Goal: Task Accomplishment & Management: Manage account settings

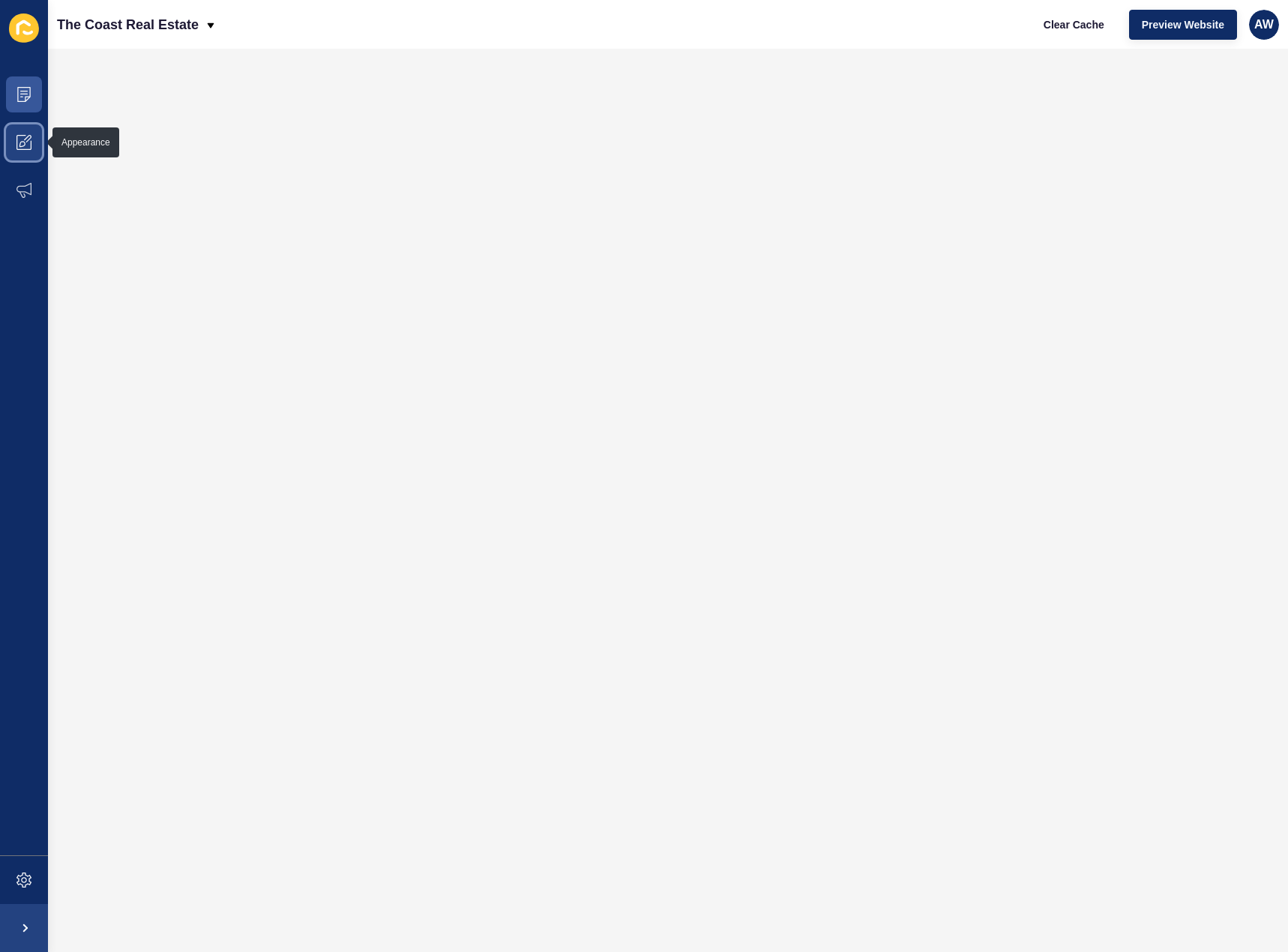
click at [28, 139] on icon at bounding box center [24, 143] width 15 height 15
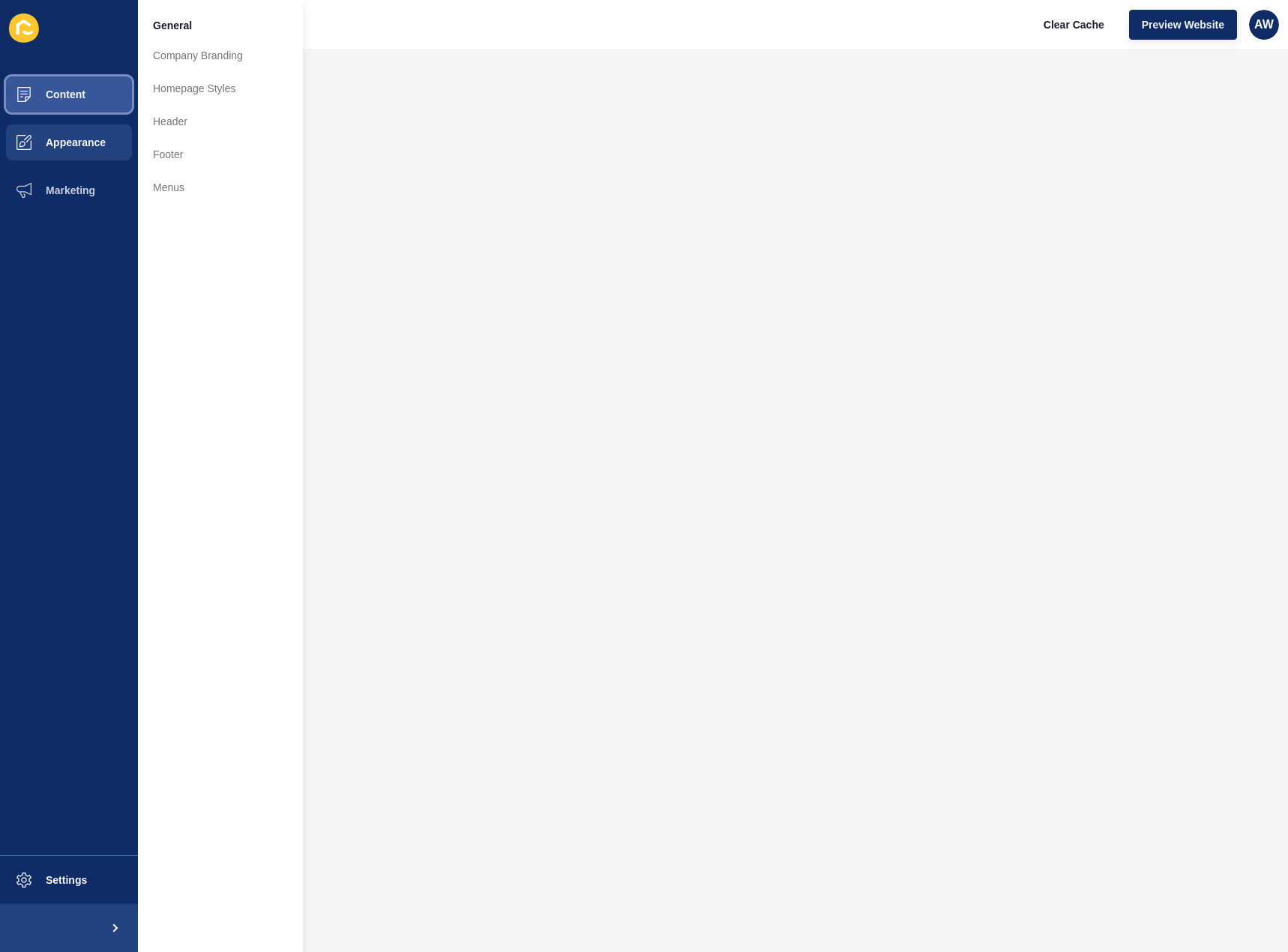
click at [27, 87] on icon at bounding box center [24, 95] width 13 height 15
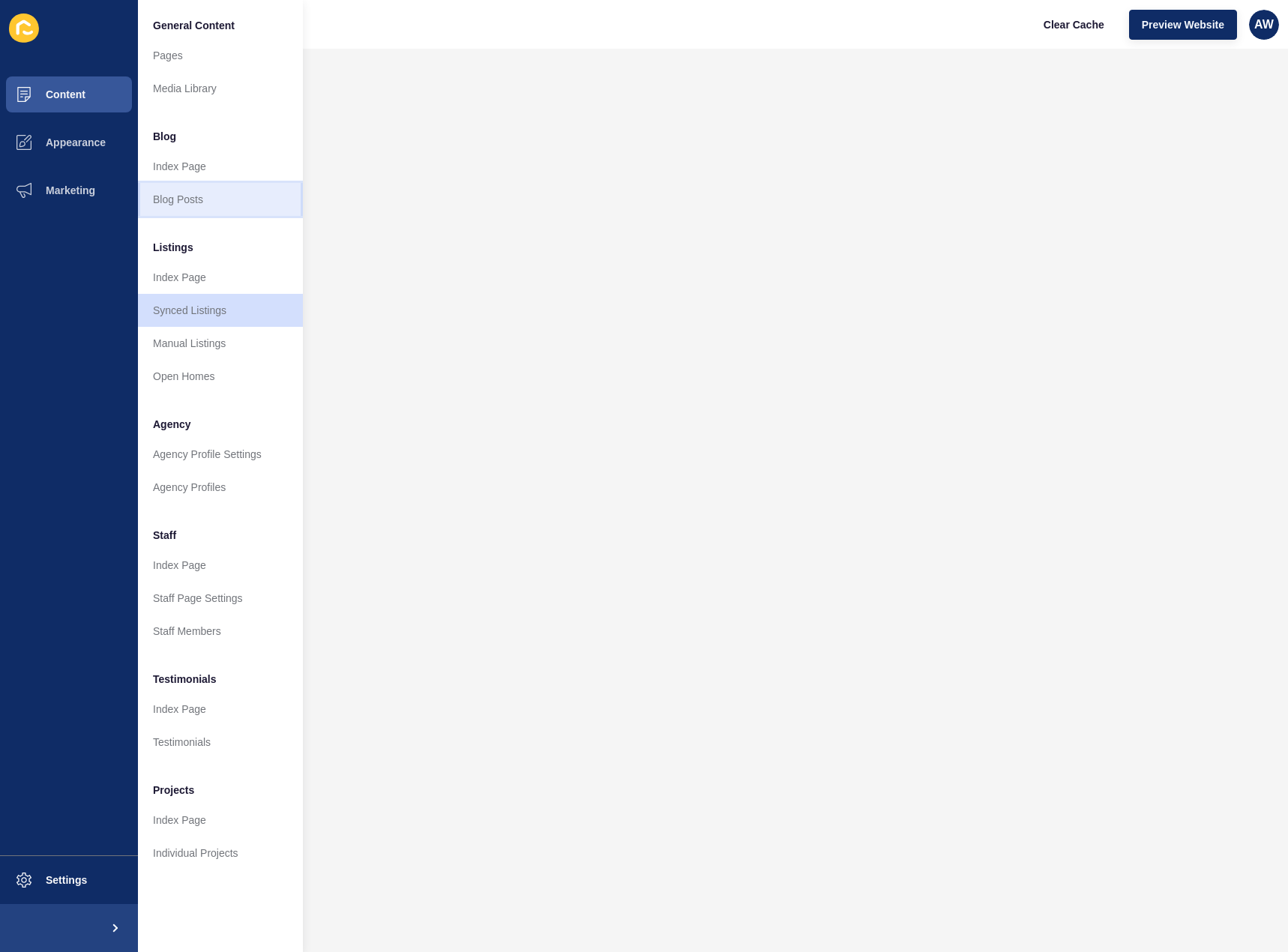
click at [187, 204] on link "Blog Posts" at bounding box center [220, 199] width 164 height 33
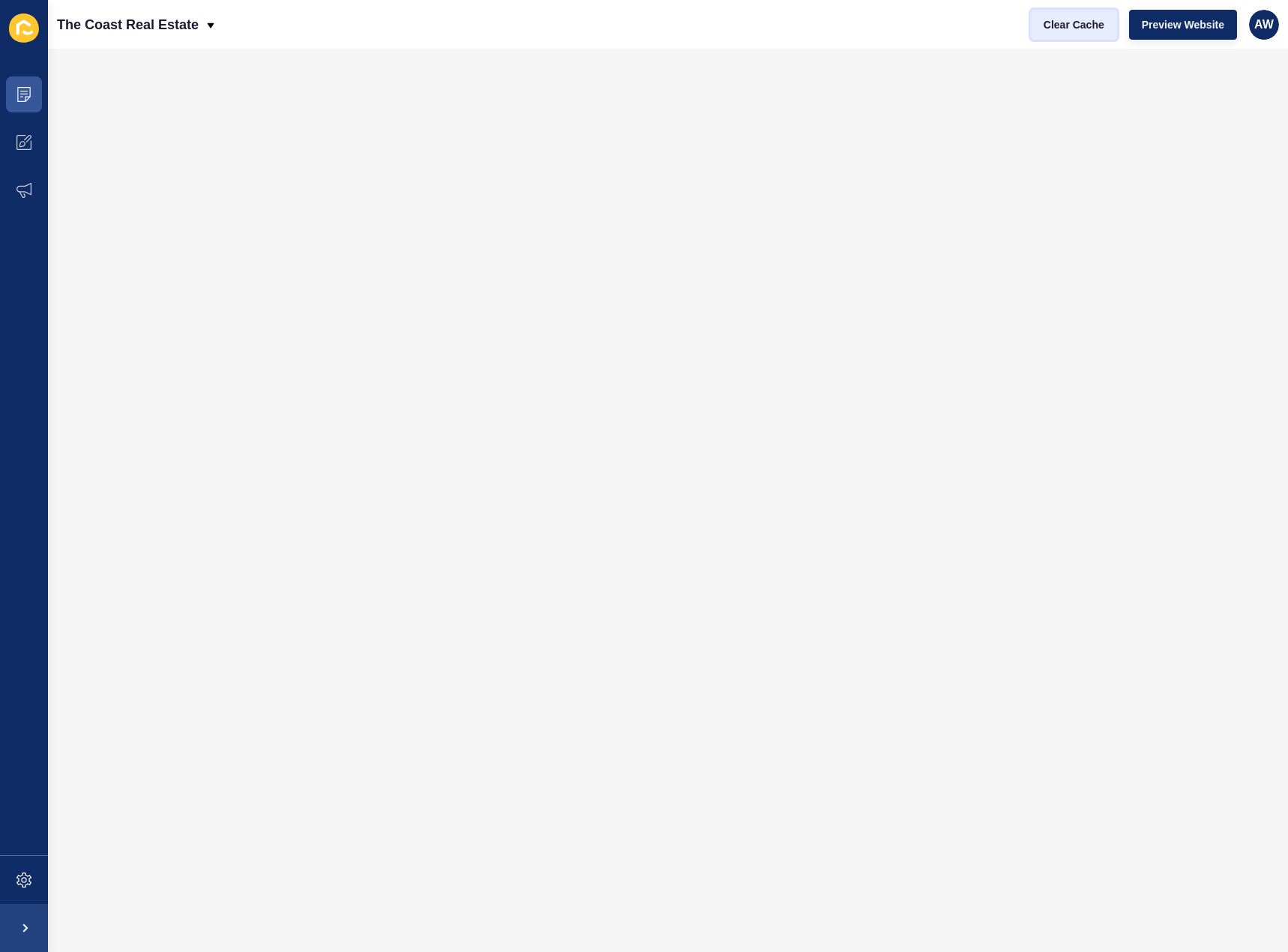
click at [1071, 29] on span "Clear Cache" at bounding box center [1073, 25] width 60 height 15
click at [1074, 25] on span "Clear Cache" at bounding box center [1073, 25] width 60 height 15
click at [26, 99] on icon at bounding box center [24, 95] width 15 height 15
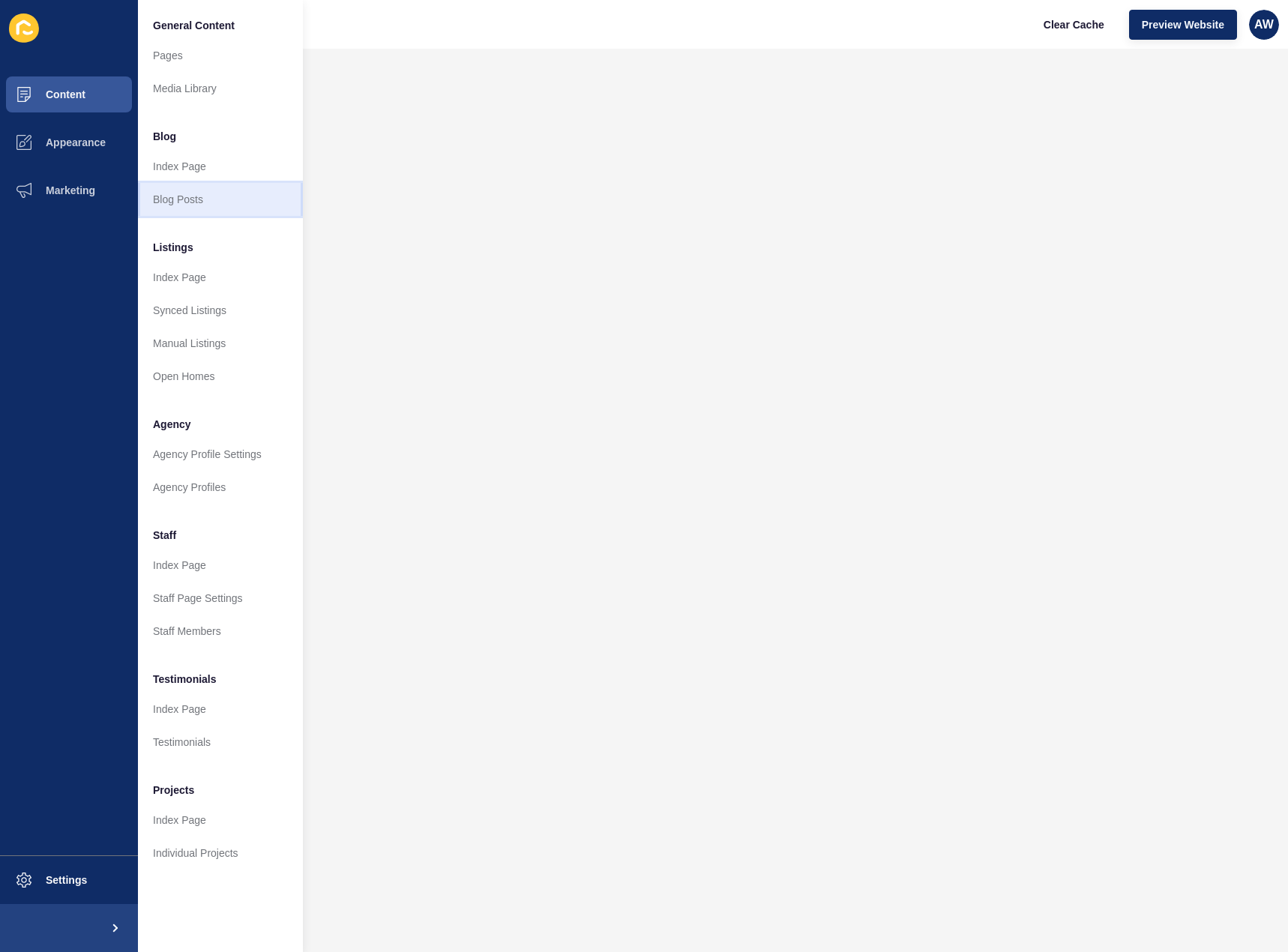
click at [169, 198] on link "Blog Posts" at bounding box center [220, 199] width 164 height 33
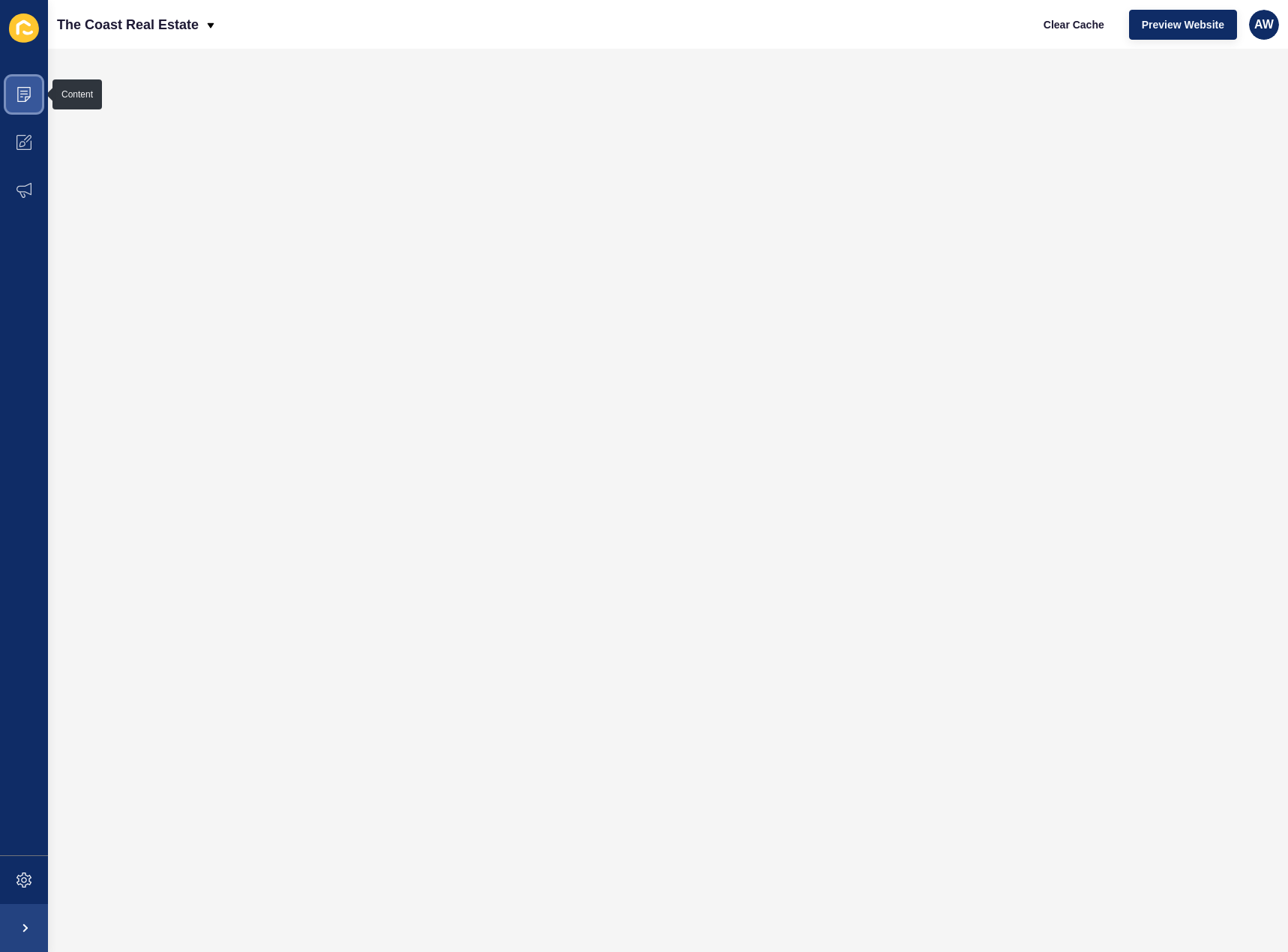
click at [27, 99] on icon at bounding box center [24, 95] width 15 height 15
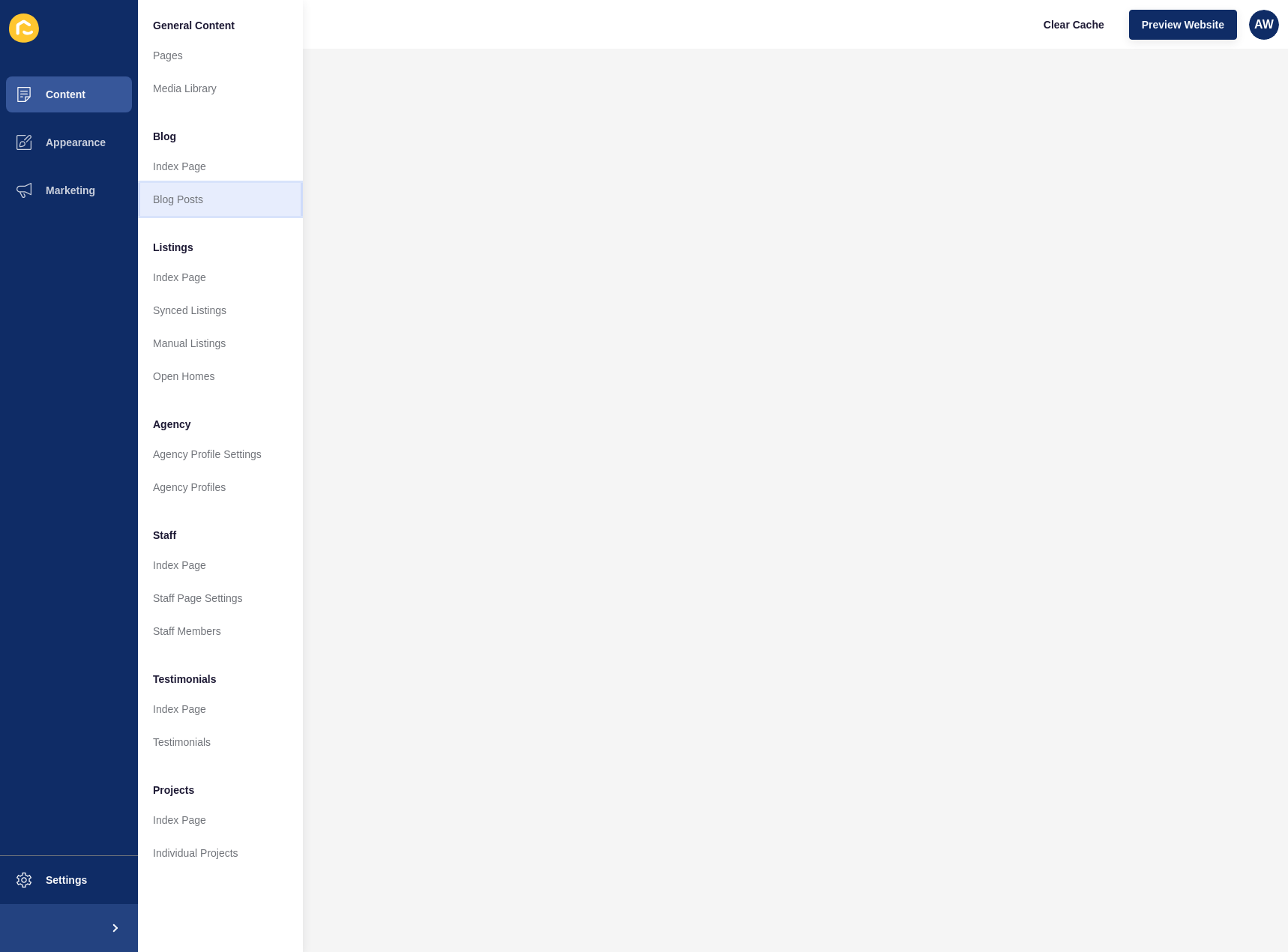
click at [174, 195] on link "Blog Posts" at bounding box center [220, 199] width 164 height 33
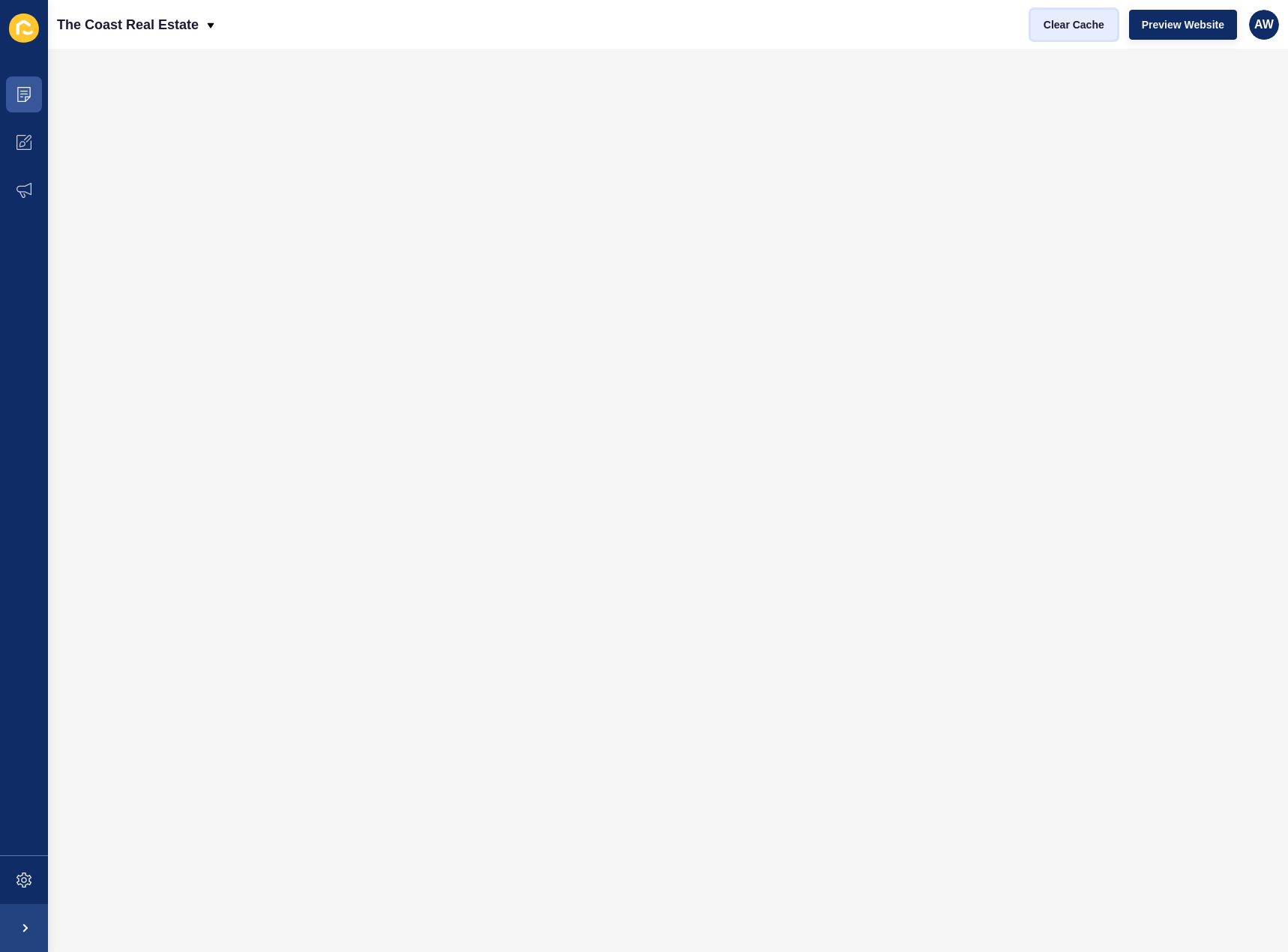
click at [1078, 31] on span "Clear Cache" at bounding box center [1073, 25] width 60 height 15
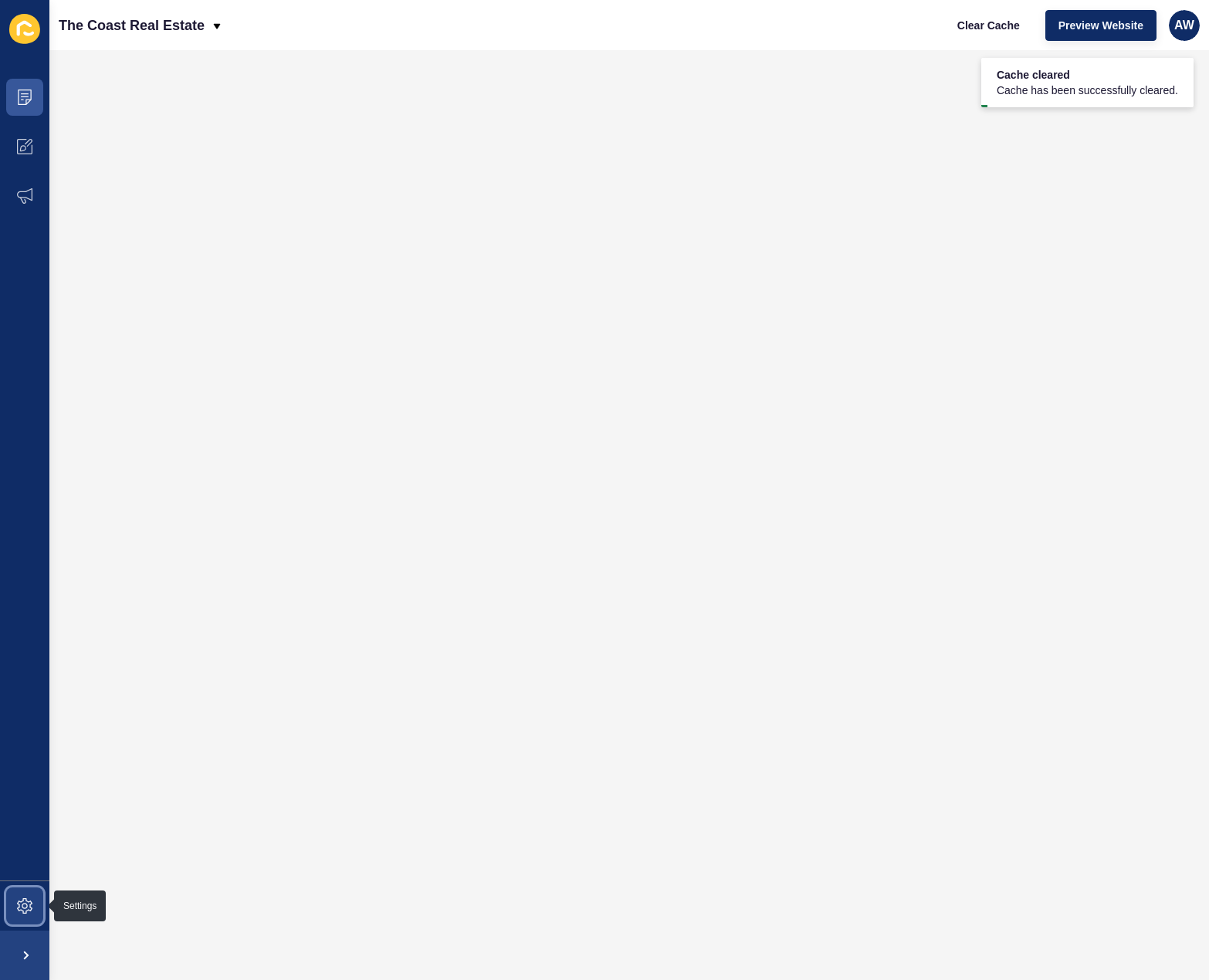
click at [25, 909] on icon at bounding box center [24, 906] width 16 height 16
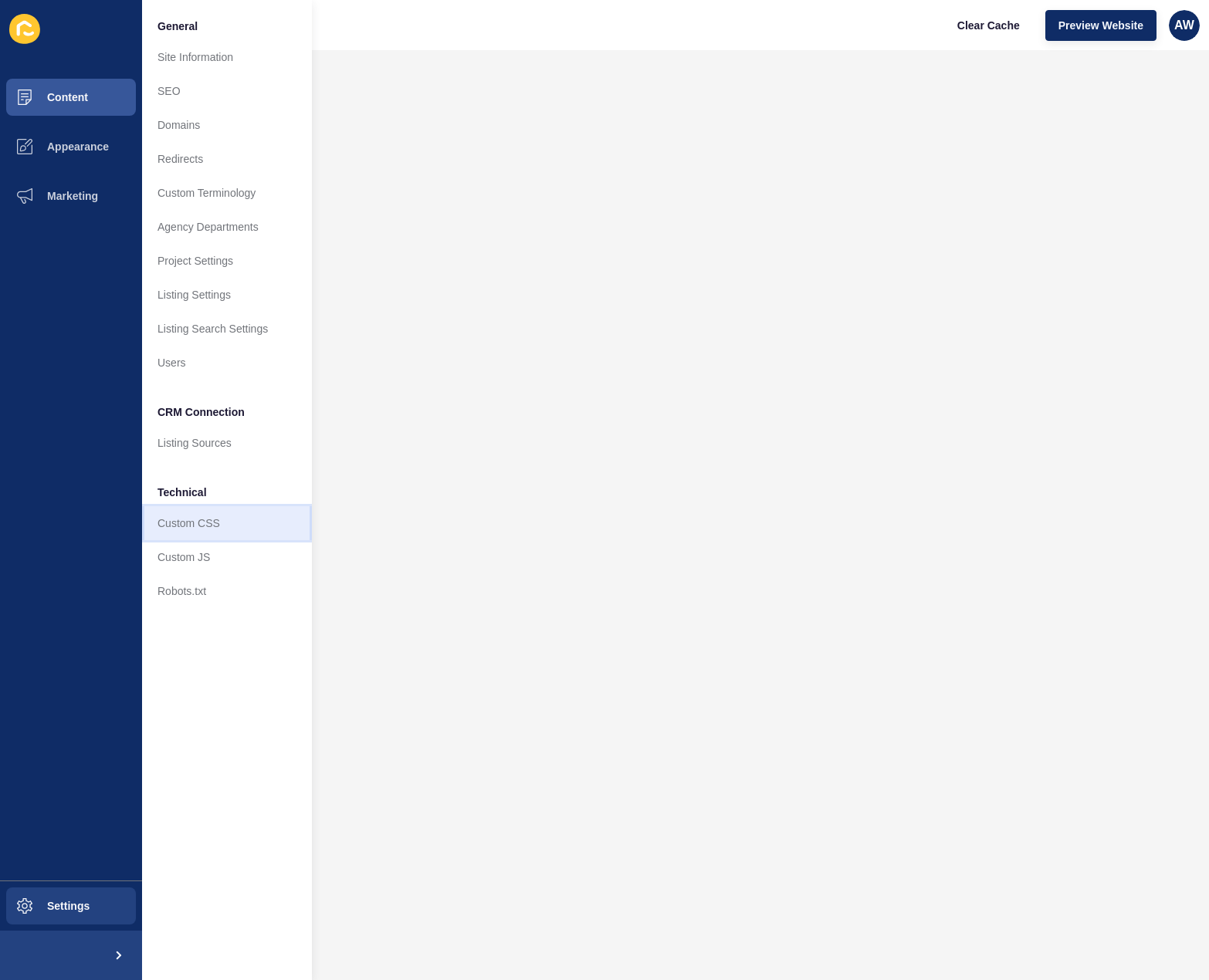
click at [214, 531] on link "Custom CSS" at bounding box center [227, 523] width 169 height 34
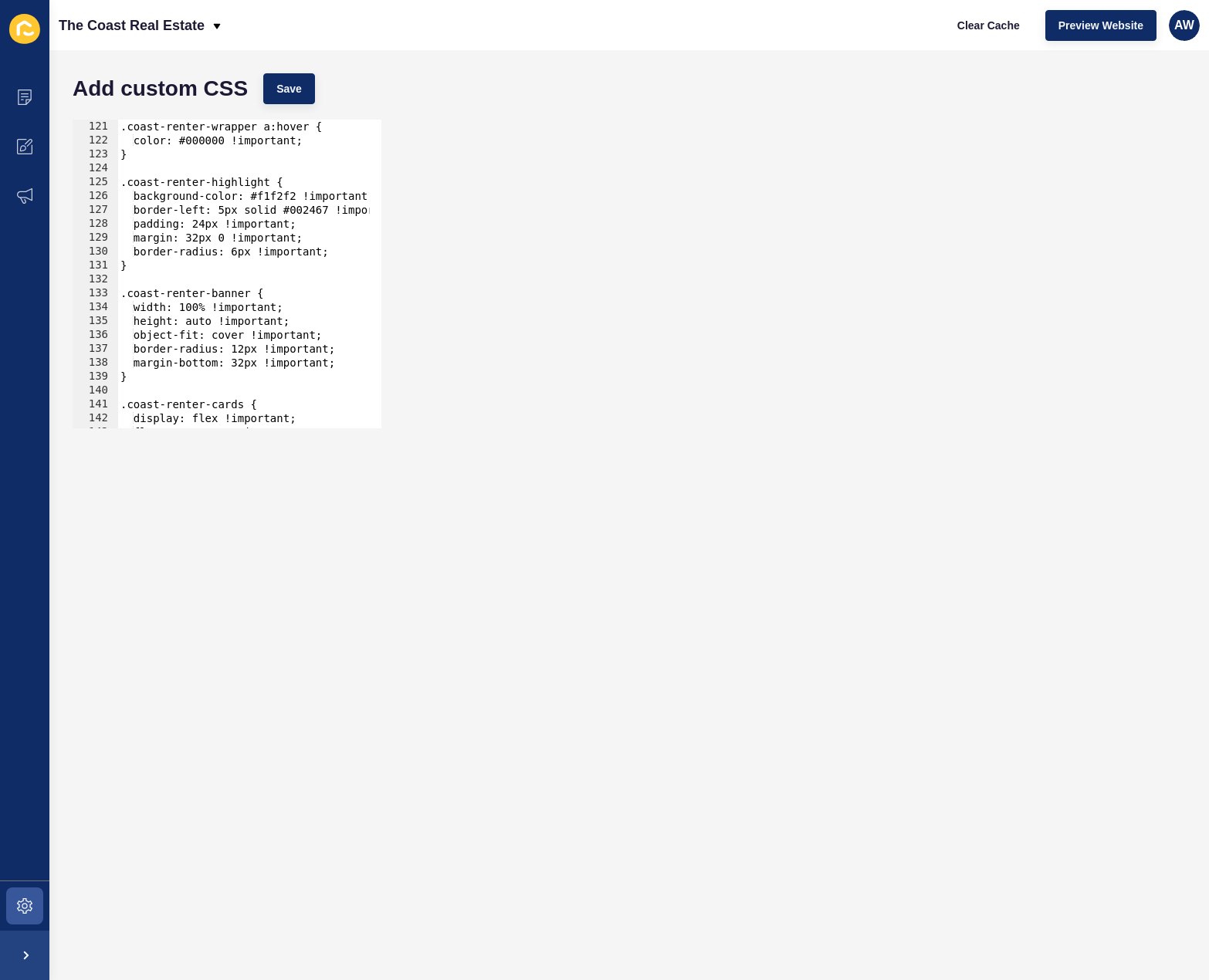
scroll to position [1714, 0]
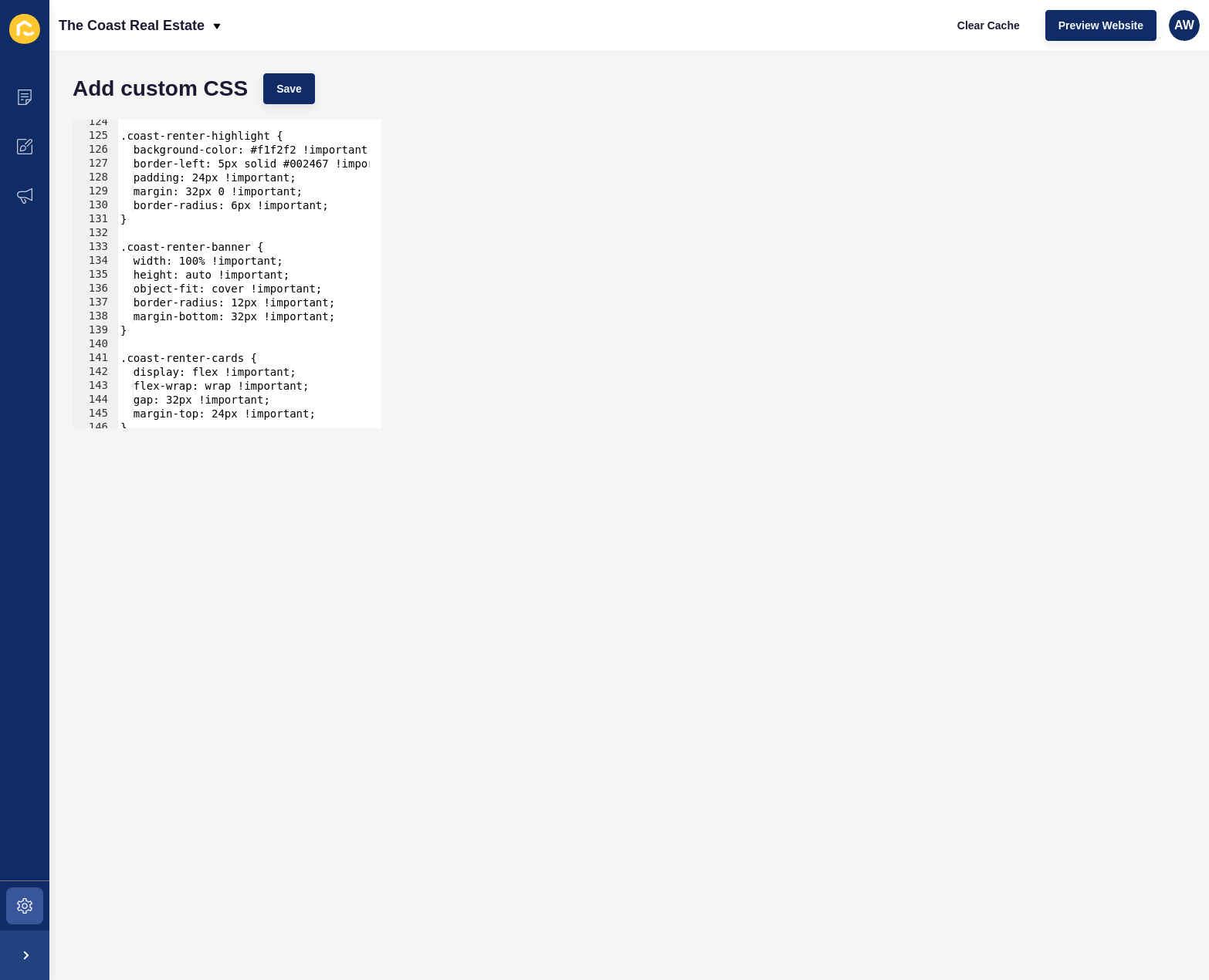
click at [254, 245] on div ".coast-renter-highlight { background-color: #f1f2f2 !important; border-left: 5p…" at bounding box center [646, 277] width 1057 height 325
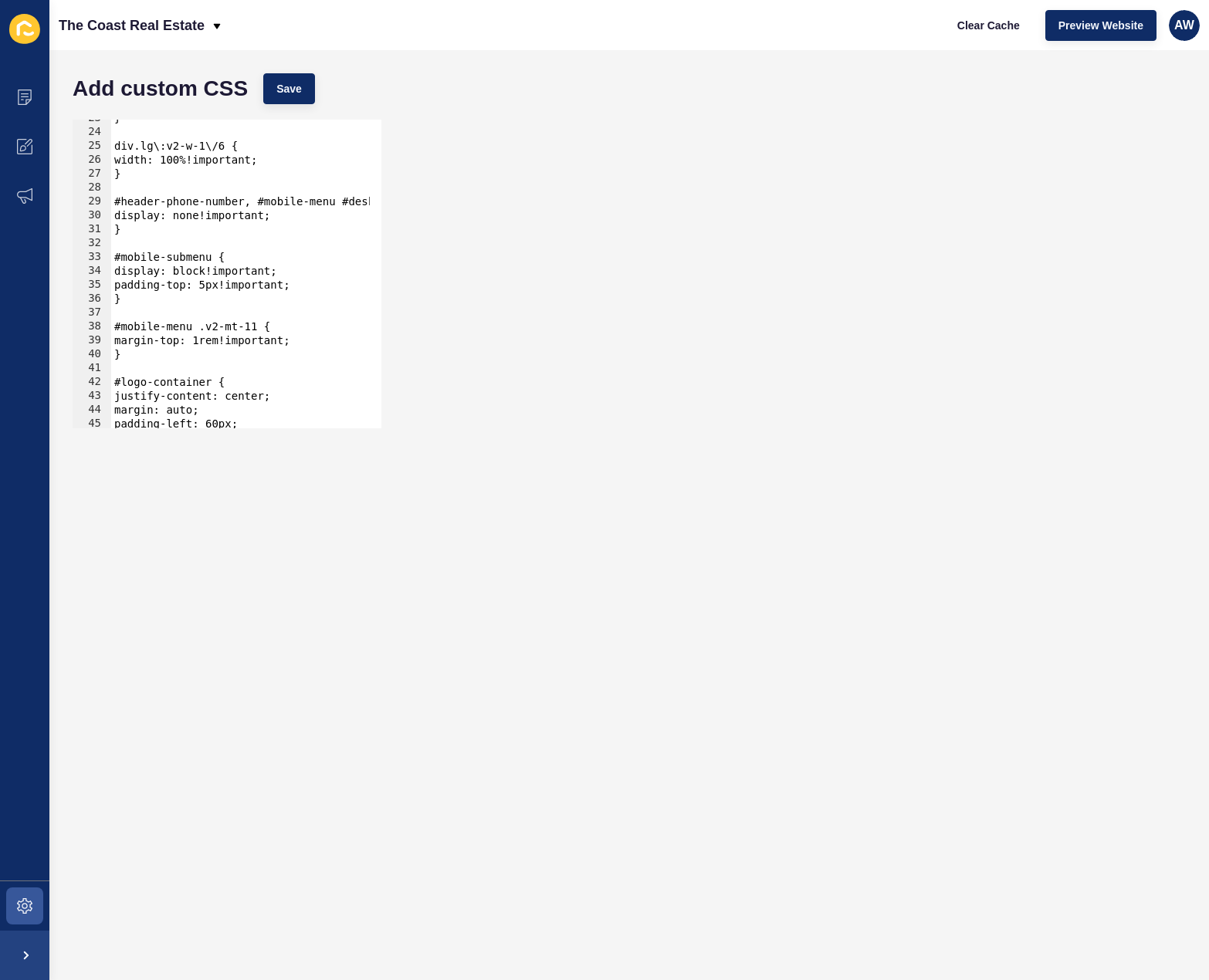
scroll to position [0, 0]
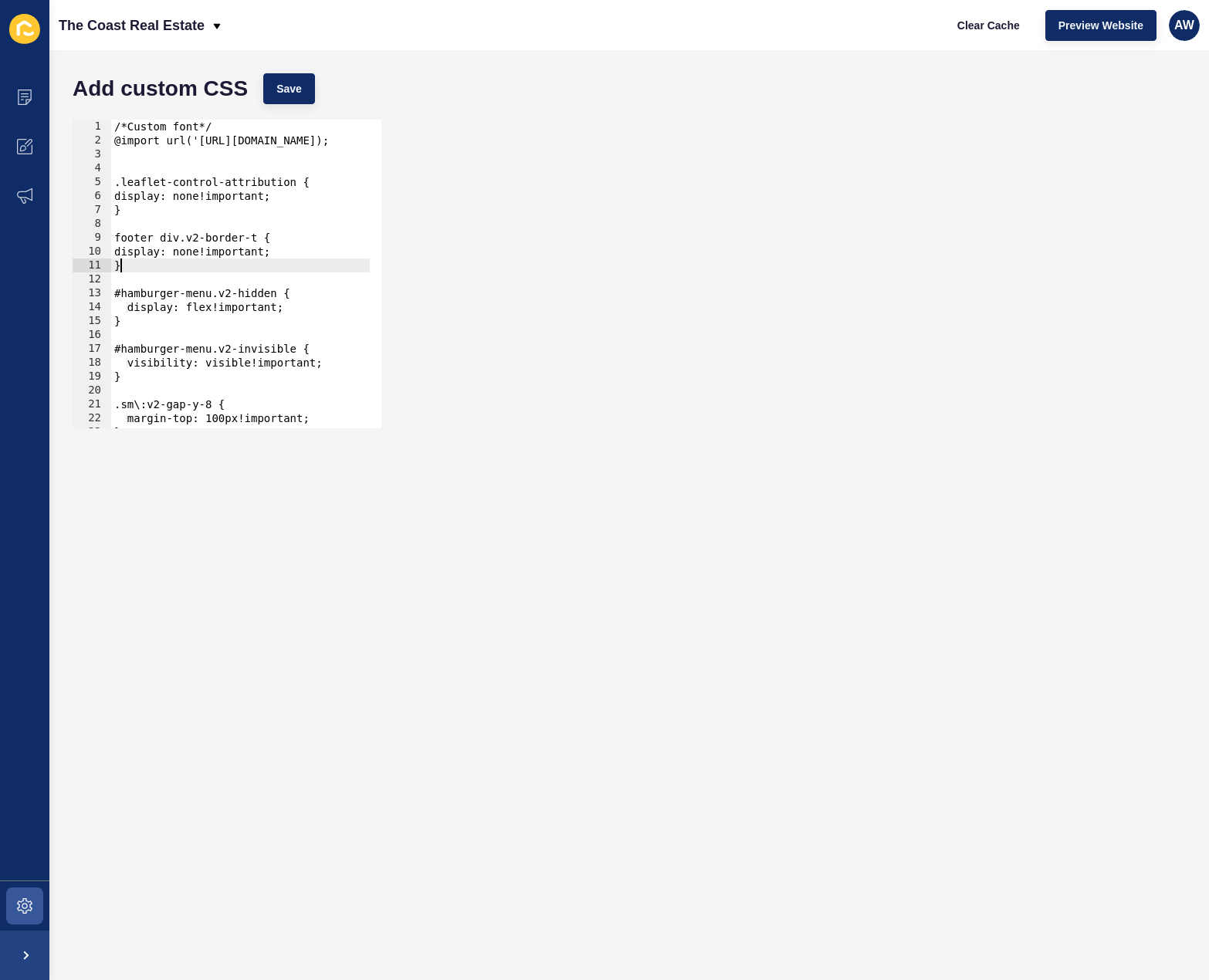
click at [155, 266] on div "/*Custom font*/ @import url('[URL][DOMAIN_NAME]); .leaflet-control-attribution …" at bounding box center [640, 282] width 1057 height 325
type textarea "}"
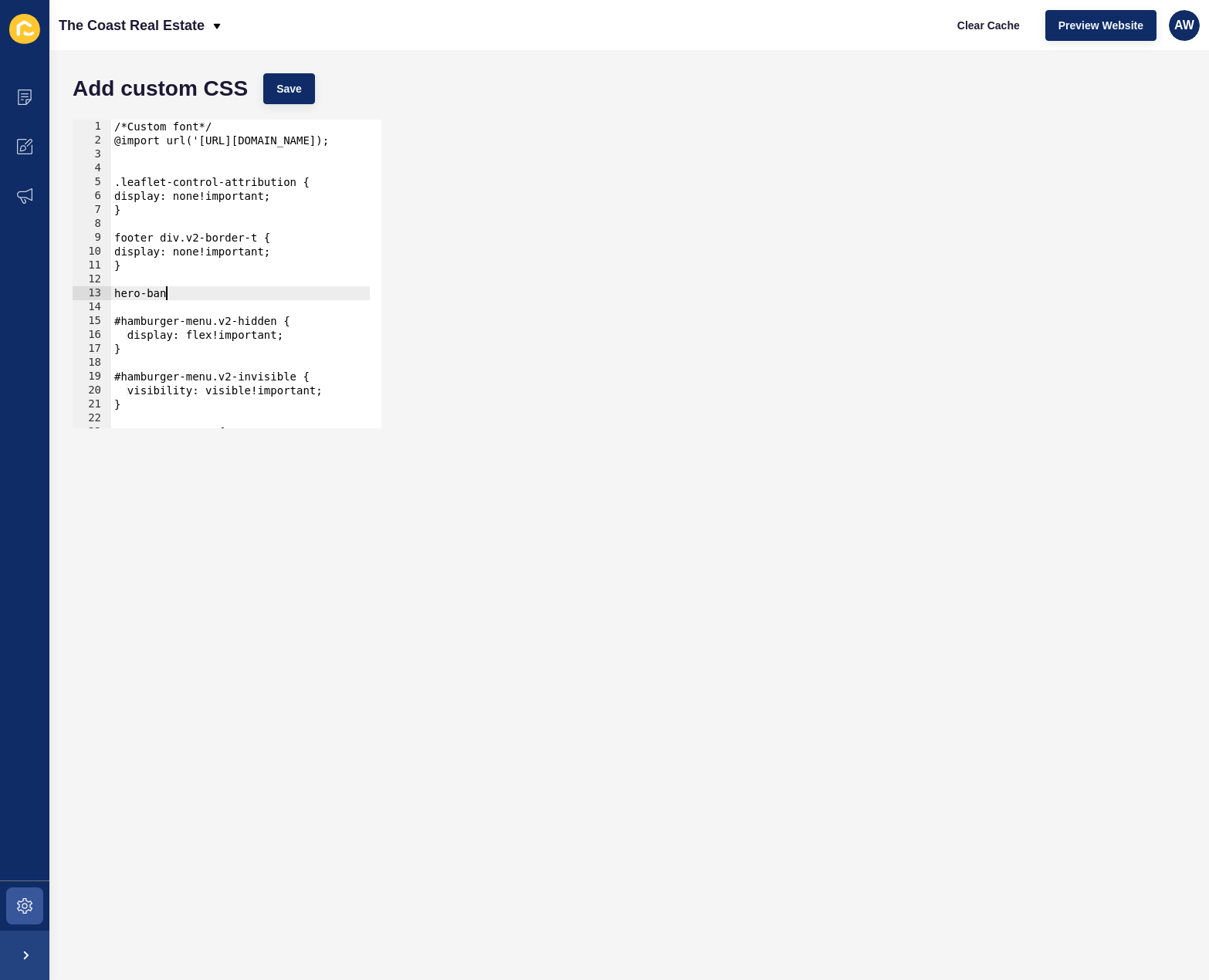
scroll to position [0, 4]
click at [209, 298] on div "/*Custom font*/ @import url('[URL][DOMAIN_NAME]); .leaflet-control-attribution …" at bounding box center [640, 282] width 1057 height 325
click at [259, 297] on div "/*Custom font*/ @import url('[URL][DOMAIN_NAME]); .leaflet-control-attribution …" at bounding box center [640, 282] width 1057 height 325
click at [217, 297] on div "/*Custom font*/ @import url('[URL][DOMAIN_NAME]); .leaflet-control-attribution …" at bounding box center [640, 282] width 1057 height 325
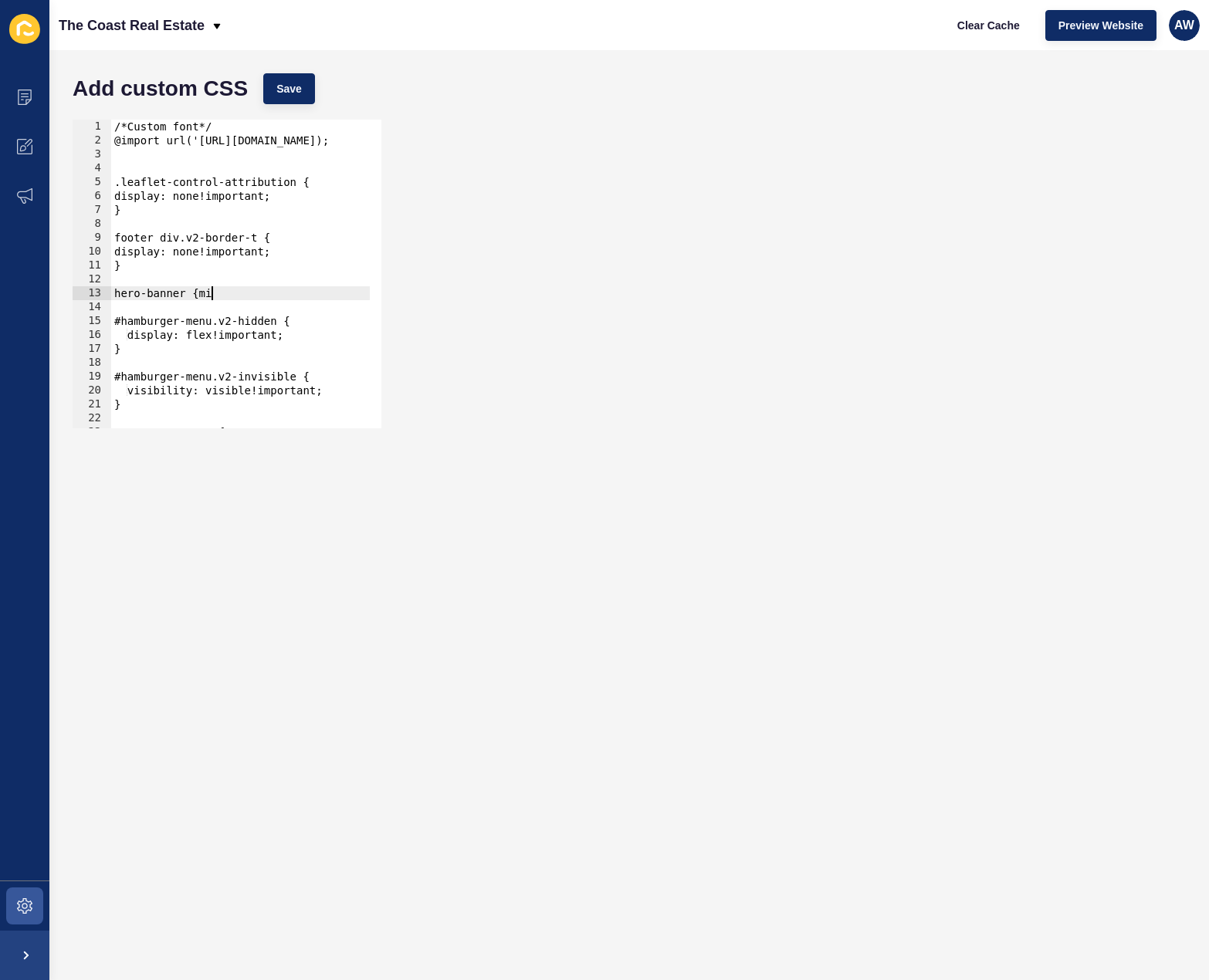
scroll to position [0, 6]
type textarea "hero-banner {"
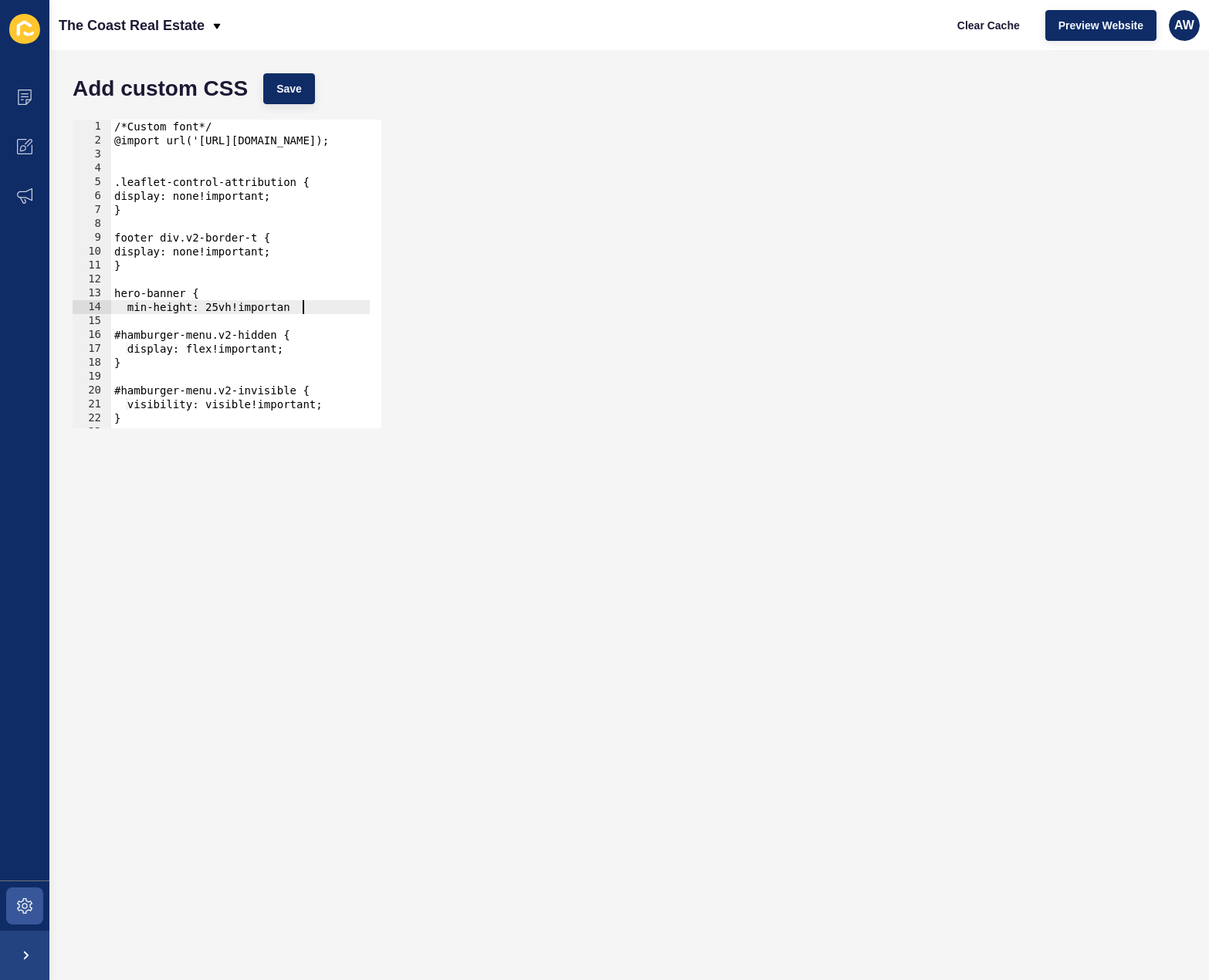
scroll to position [0, 13]
type textarea "min-height: 25vh!important;"
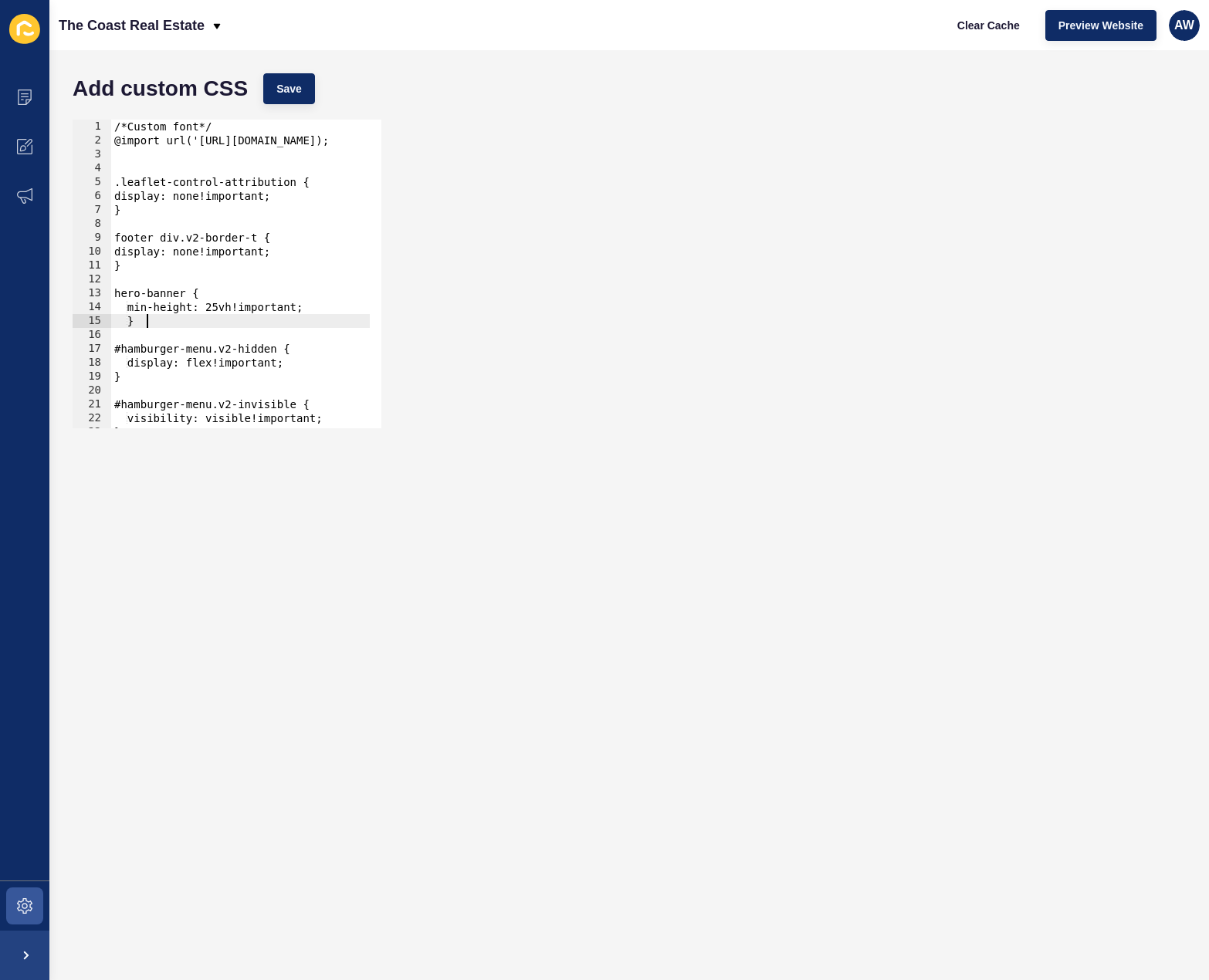
scroll to position [0, 2]
click at [301, 79] on button "Save" at bounding box center [288, 89] width 52 height 31
click at [990, 28] on span "Clear Cache" at bounding box center [988, 25] width 62 height 16
click at [278, 91] on span "Save" at bounding box center [289, 89] width 25 height 16
click at [983, 26] on span "Clear Cache" at bounding box center [988, 25] width 62 height 16
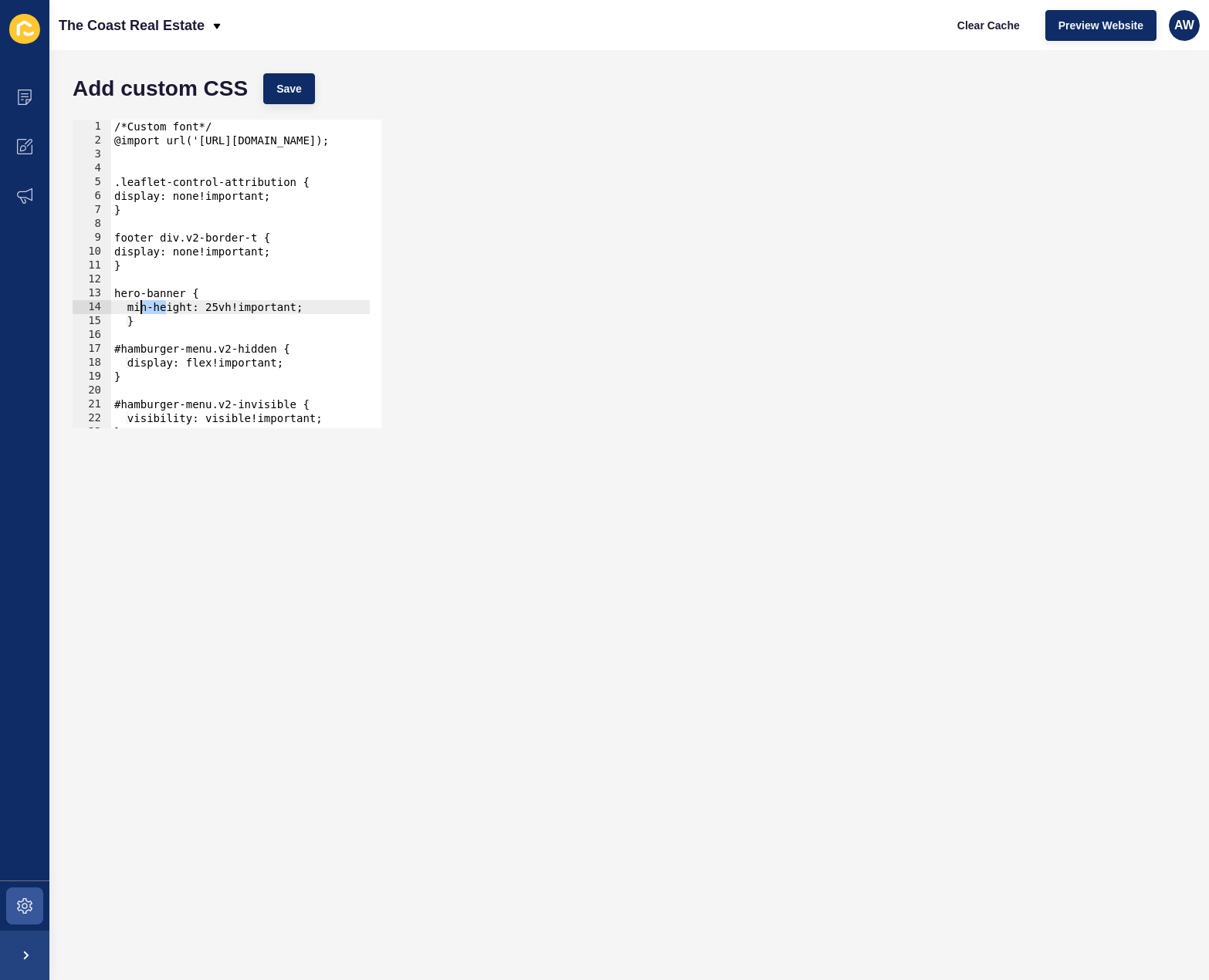
drag, startPoint x: 165, startPoint y: 308, endPoint x: 140, endPoint y: 309, distance: 25.0
click at [140, 309] on div "/*Custom font*/ @import url('[URL][DOMAIN_NAME]); .leaflet-control-attribution …" at bounding box center [640, 282] width 1057 height 325
click at [281, 89] on span "Save" at bounding box center [289, 89] width 25 height 16
click at [991, 29] on span "Clear Cache" at bounding box center [988, 25] width 62 height 16
click at [114, 293] on div "/*Custom font*/ @import url('[URL][DOMAIN_NAME]); .leaflet-control-attribution …" at bounding box center [640, 282] width 1057 height 325
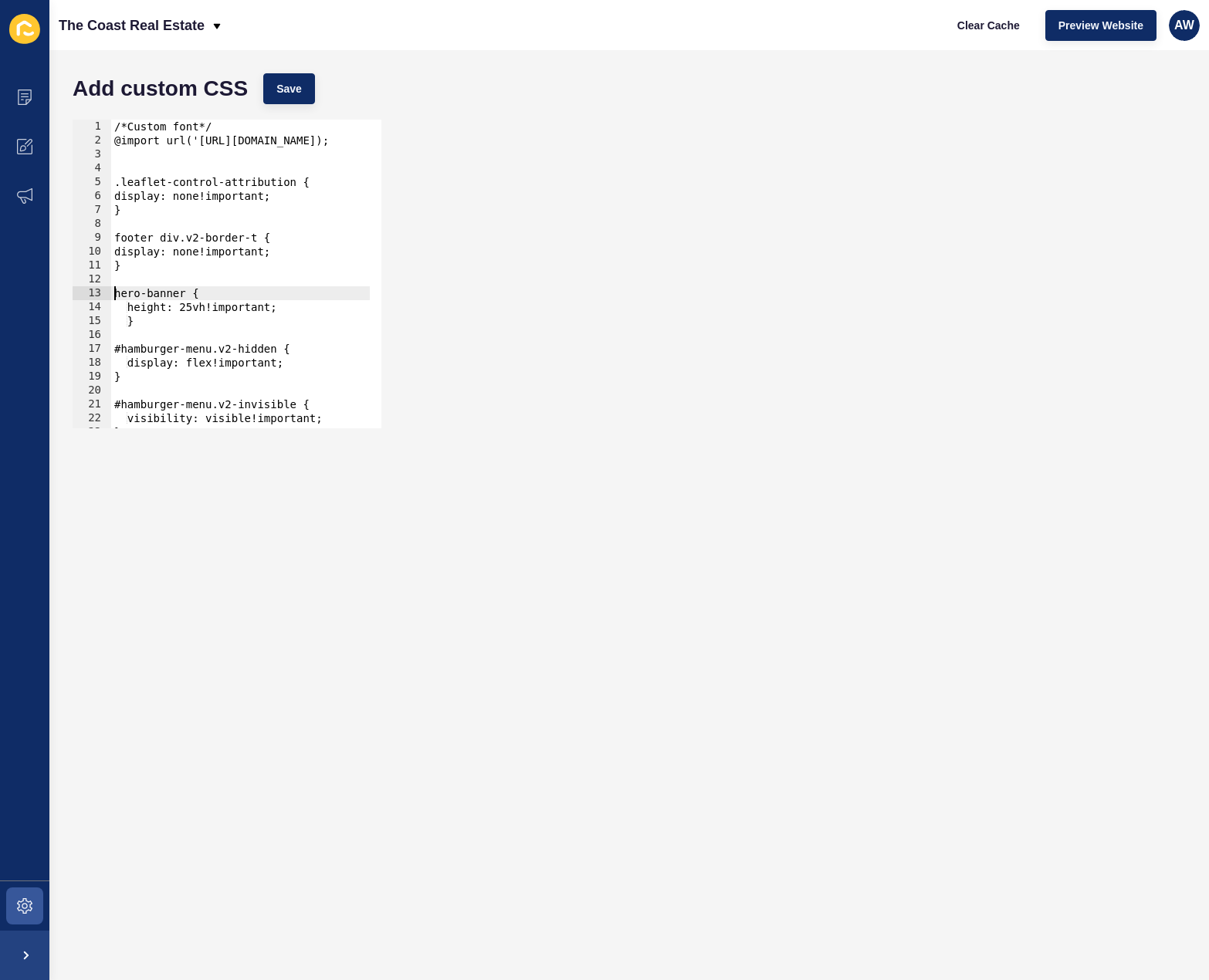
scroll to position [0, 1]
click at [287, 88] on span "Save" at bounding box center [289, 89] width 25 height 16
click at [973, 21] on span "Clear Cache" at bounding box center [988, 25] width 62 height 16
click at [137, 304] on div "/*Custom font*/ @import url('[URL][DOMAIN_NAME]); .leaflet-control-attribution …" at bounding box center [640, 282] width 1057 height 325
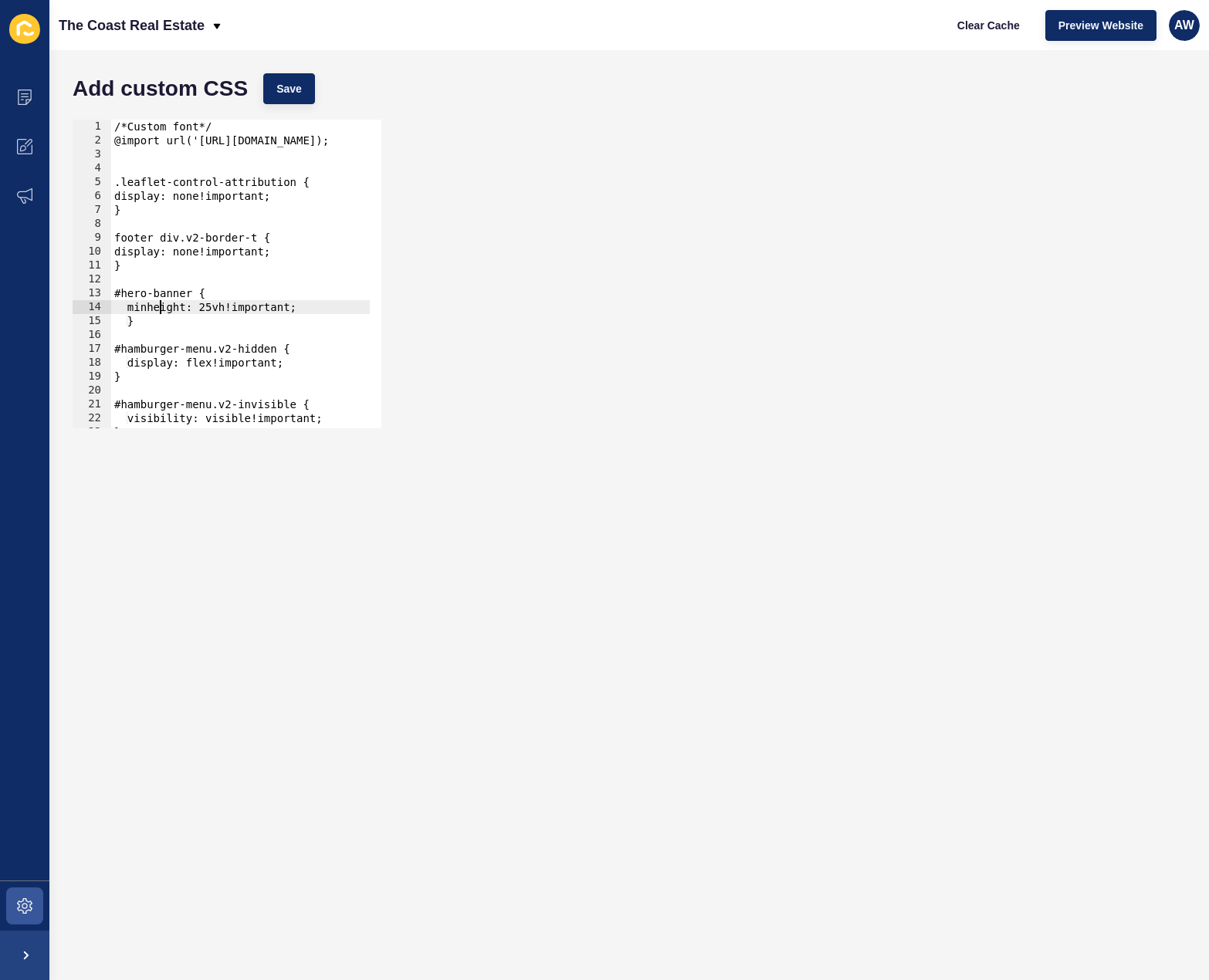
type textarea "min-height: 25vh!important;"
click at [139, 305] on div "/*Custom font*/ @import url('[URL][DOMAIN_NAME]); .leaflet-control-attribution …" at bounding box center [640, 282] width 1057 height 325
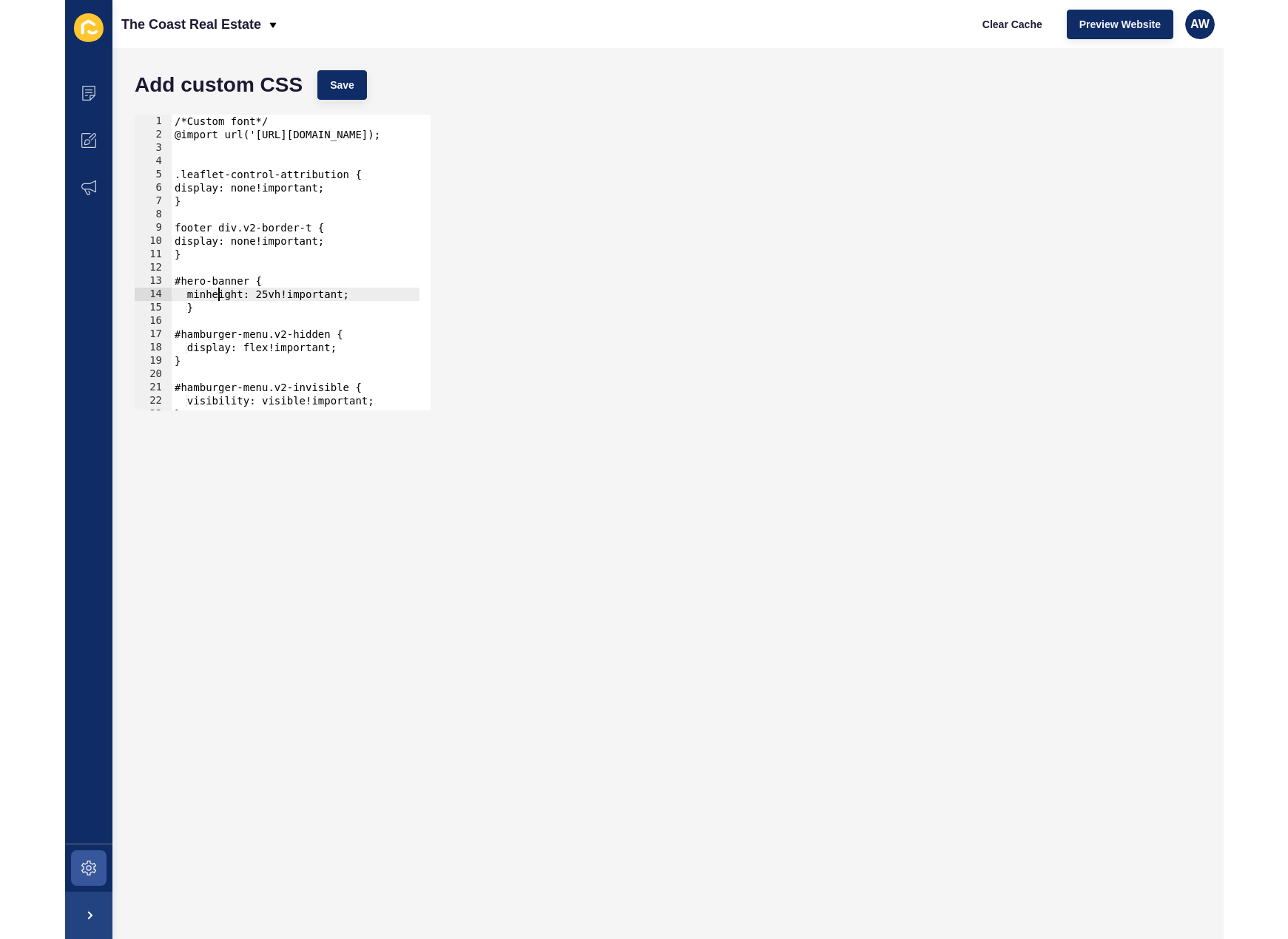
scroll to position [0, 3]
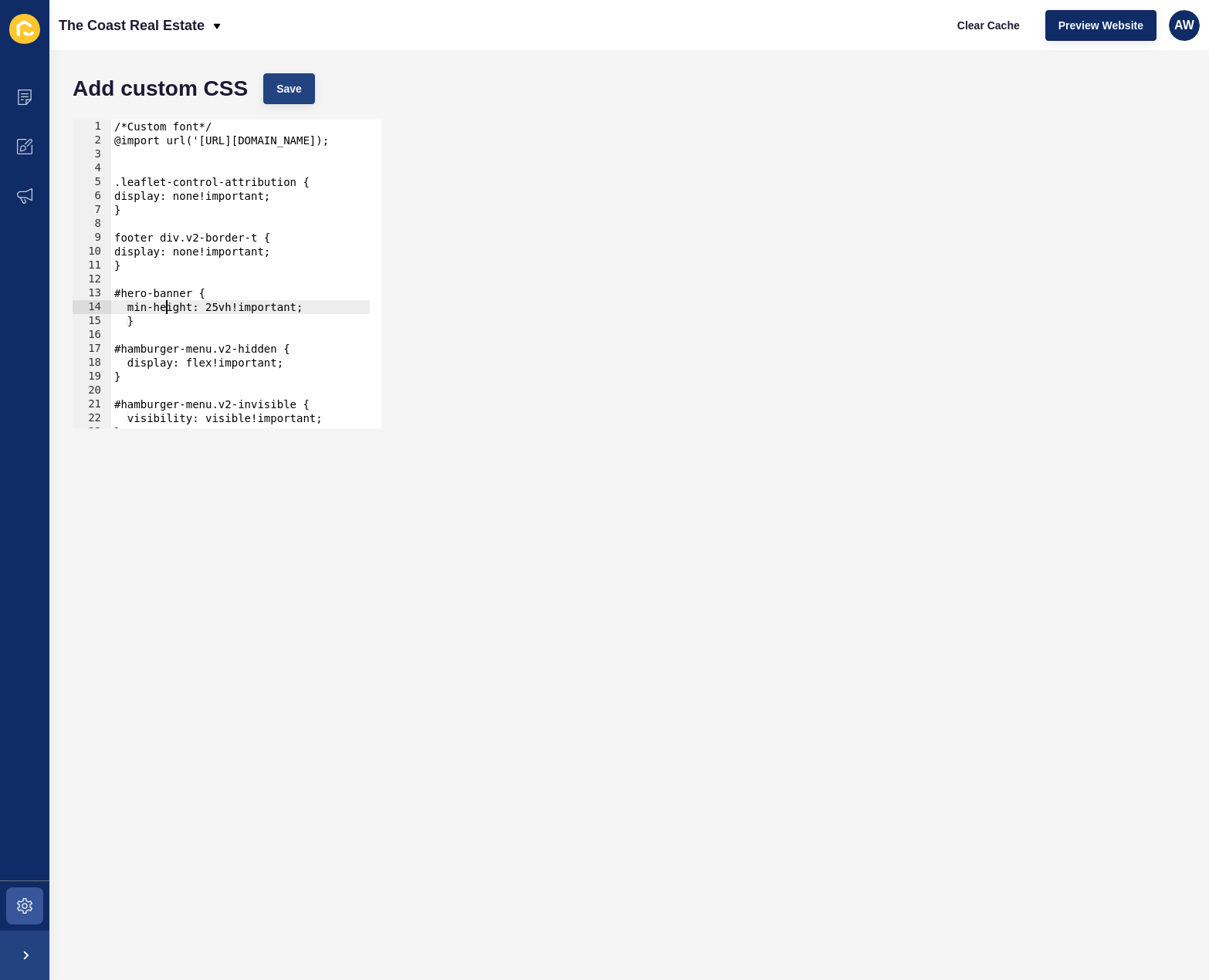
type textarea "min-height: 25vh!important;"
click at [296, 82] on span "Save" at bounding box center [289, 89] width 25 height 16
click at [1000, 25] on span "Clear Cache" at bounding box center [988, 25] width 62 height 16
click at [189, 306] on div "/*Custom font*/ @import url('https://fonts.googleapis.com/css2?family=Montserra…" at bounding box center [640, 282] width 1057 height 325
click at [299, 72] on div "Add custom CSS Save" at bounding box center [630, 89] width 1129 height 47
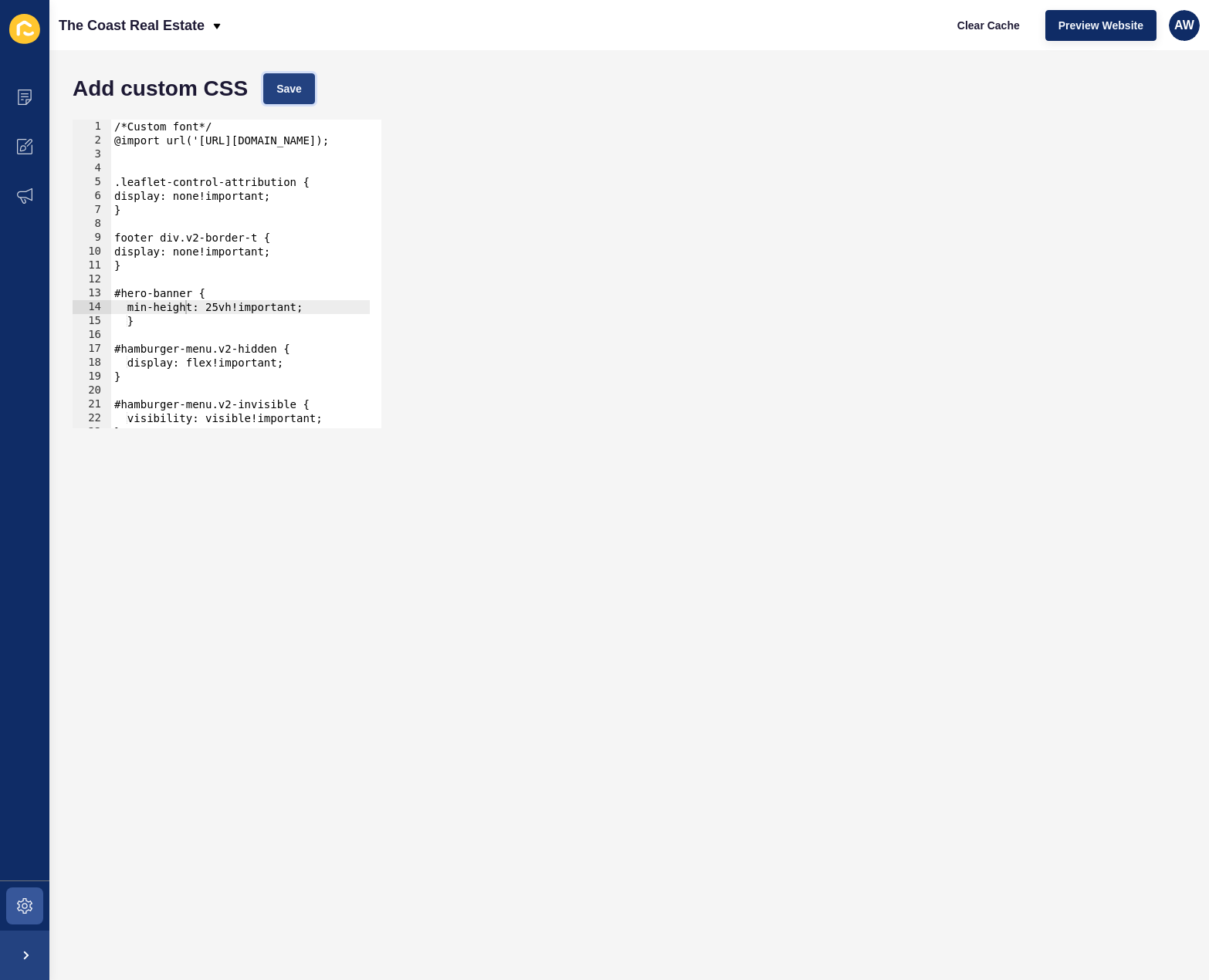
click at [299, 84] on span "Save" at bounding box center [289, 89] width 25 height 16
click at [655, 202] on div "min-height: 25vh!important; 1 2 3 4 5 6 7 8 9 10 11 12 13 14 15 16 17 18 19 20 …" at bounding box center [630, 273] width 1129 height 324
click at [980, 31] on span "Clear Cache" at bounding box center [988, 25] width 62 height 16
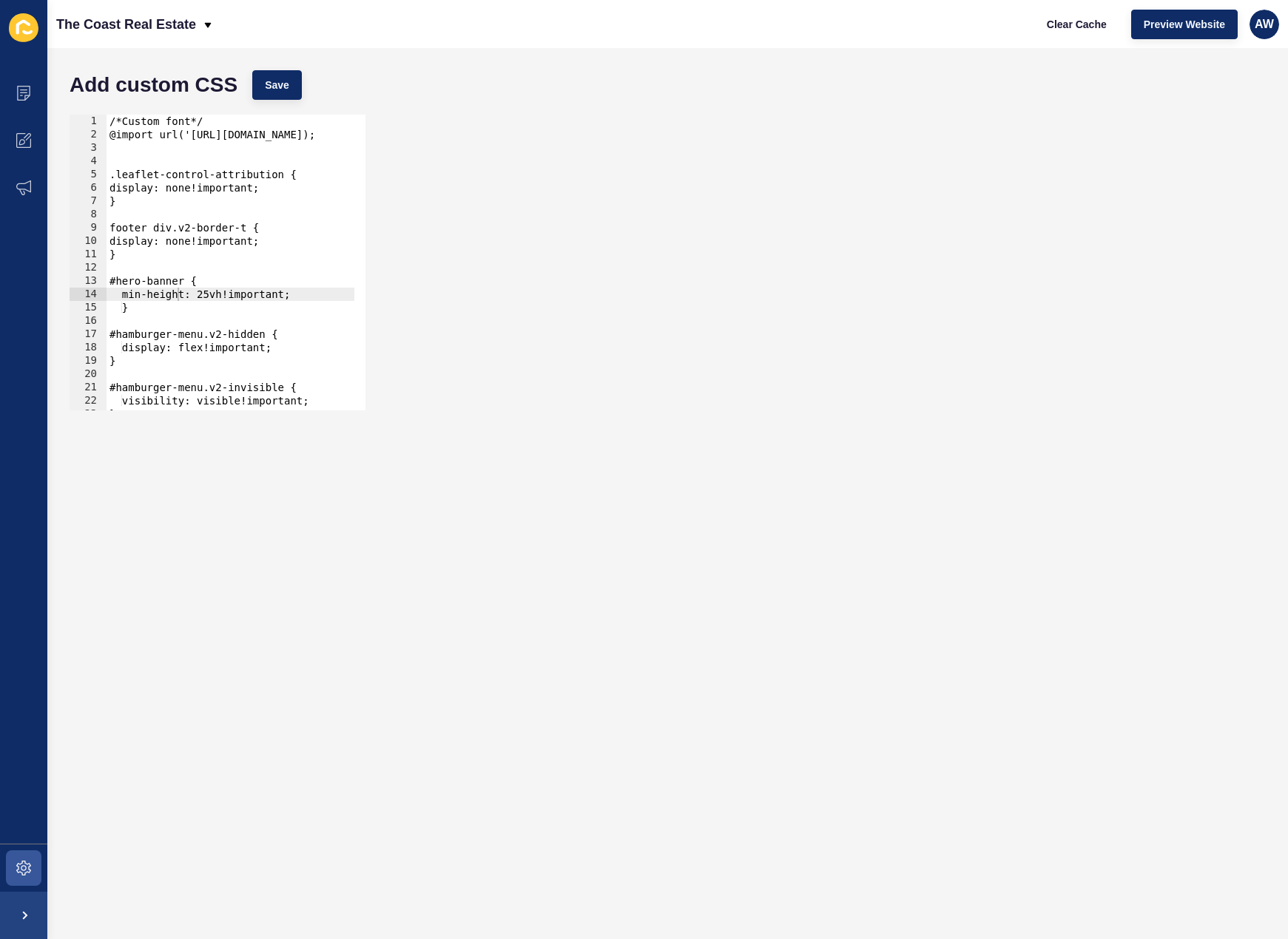
click at [156, 269] on div "/*Custom font*/ @import url('https://fonts.googleapis.com/css2?family=Montserra…" at bounding box center [613, 270] width 1013 height 311
click at [159, 257] on div "/*Custom font*/ @import url('https://fonts.googleapis.com/css2?family=Montserra…" at bounding box center [613, 270] width 1013 height 311
type textarea "}"
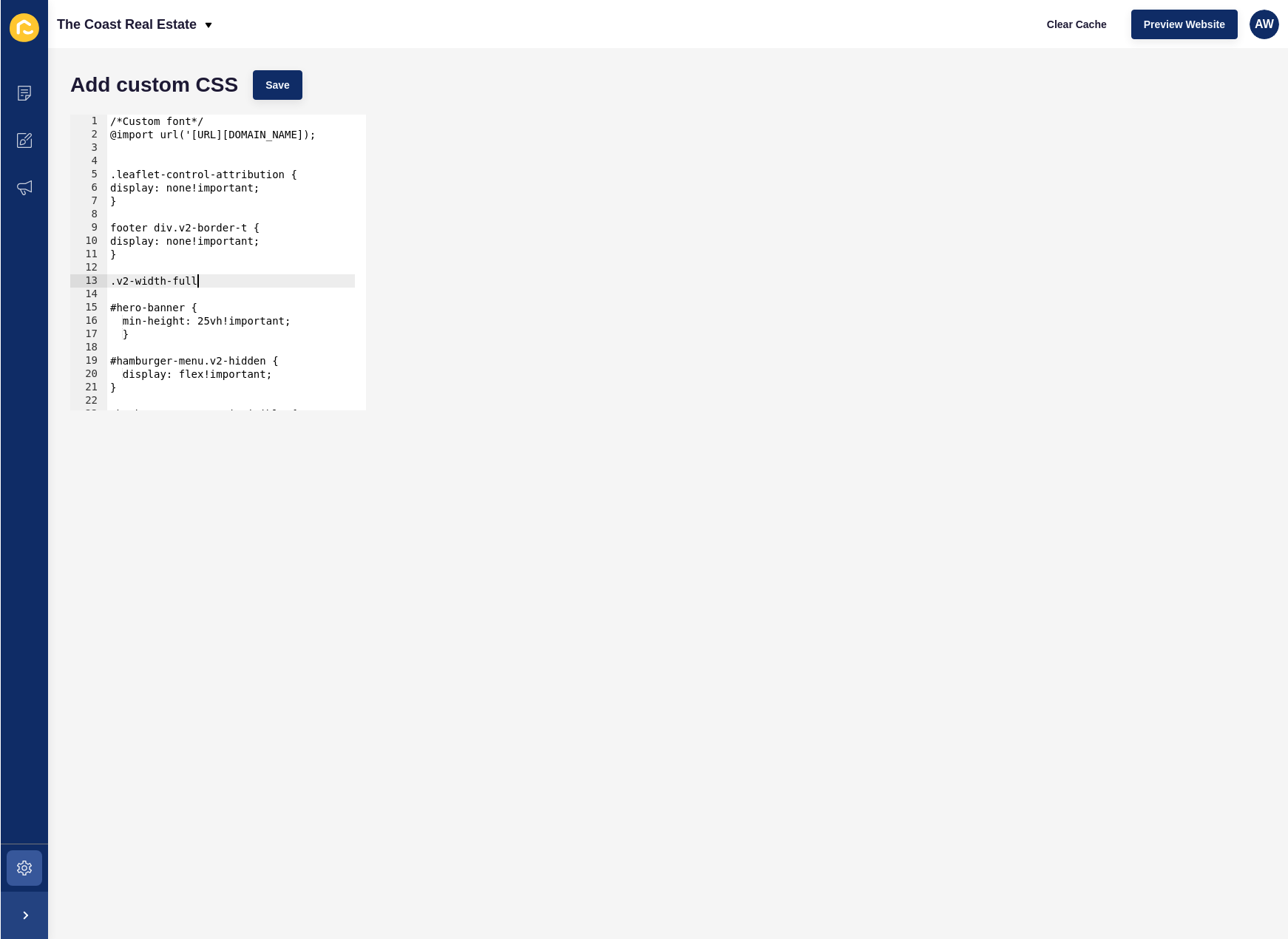
scroll to position [0, 6]
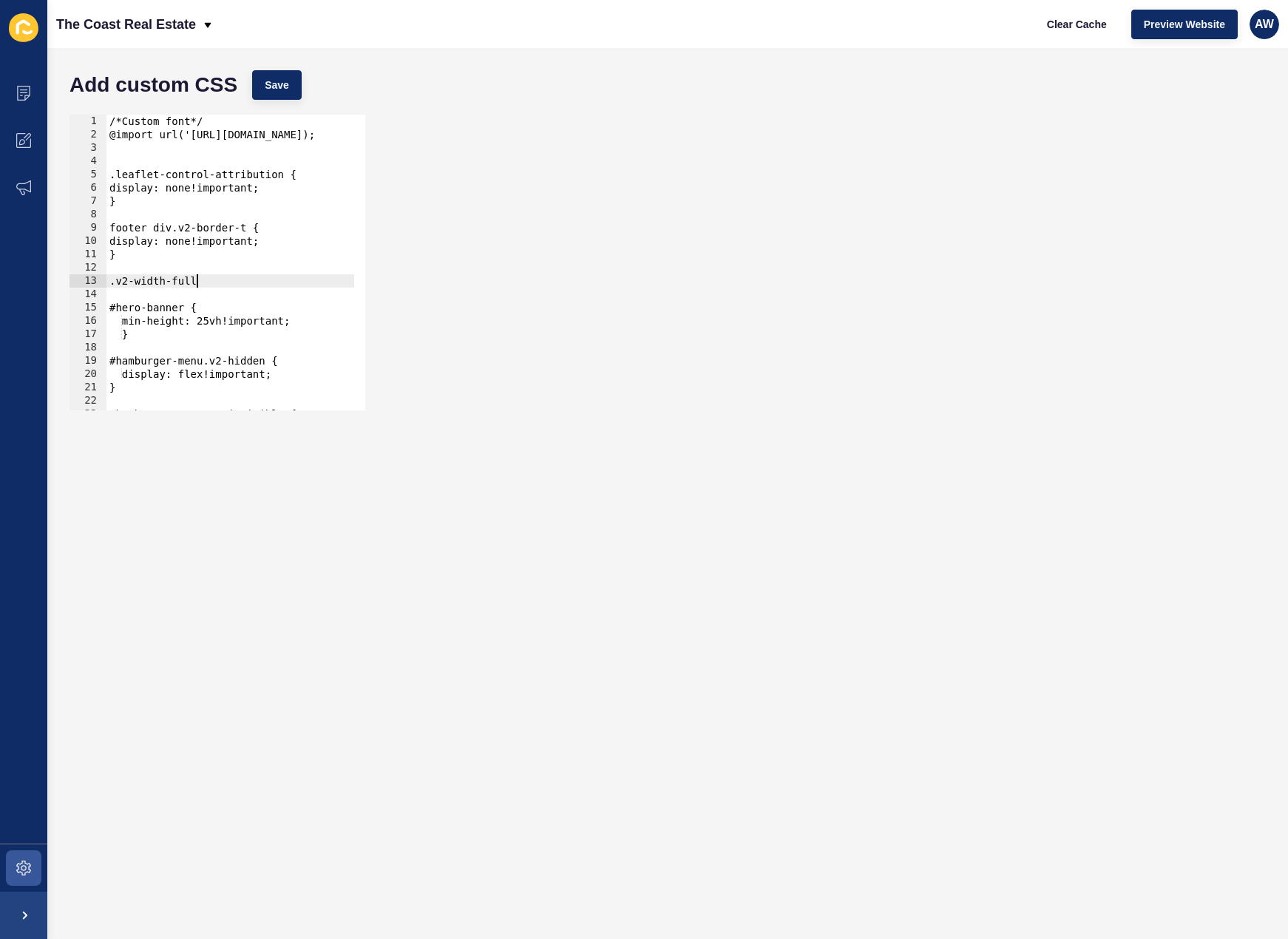
type textarea ".v2-width-full{"
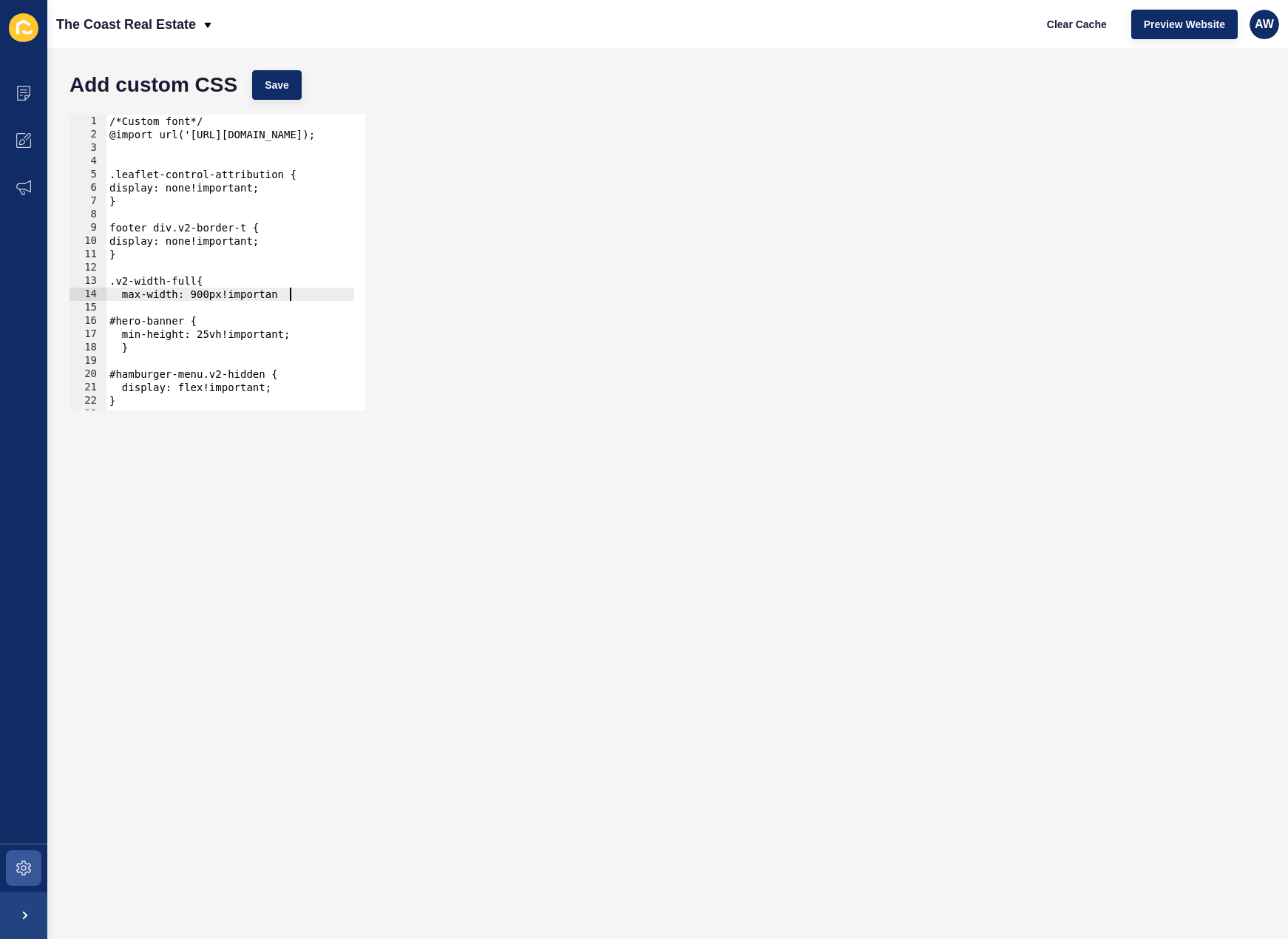
scroll to position [0, 12]
type textarea "max-width: 900px!important;"
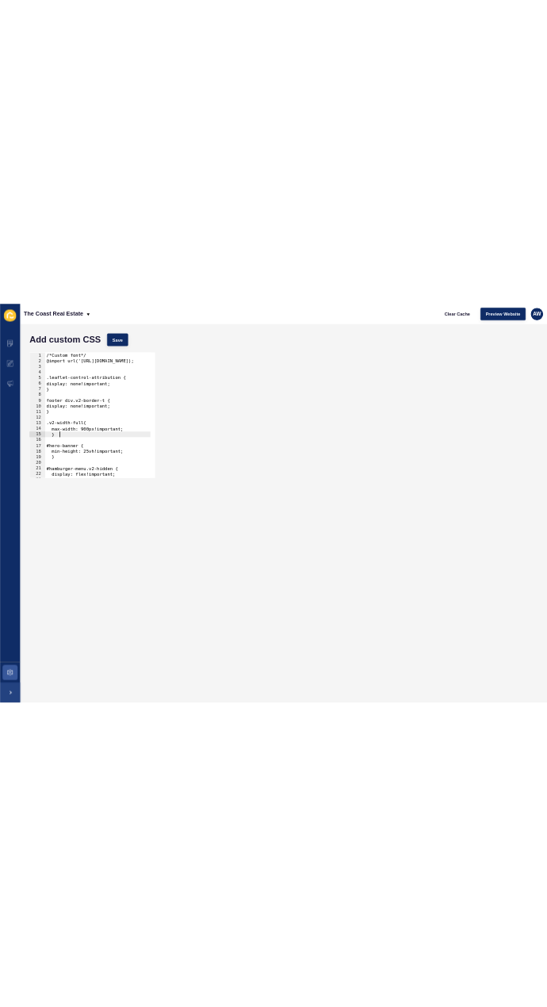
scroll to position [0, 2]
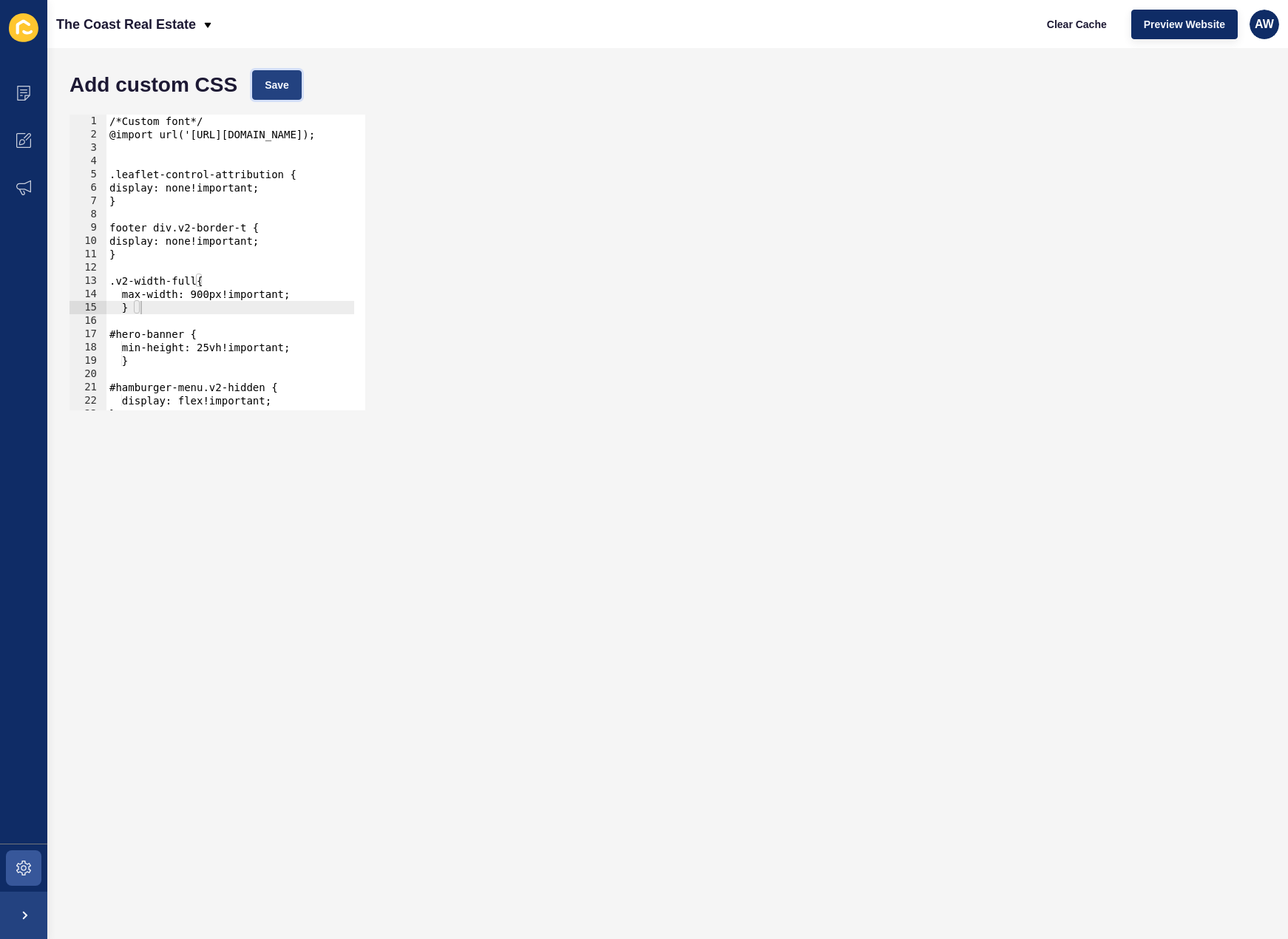
click at [291, 76] on button "Save" at bounding box center [276, 85] width 49 height 30
click at [1069, 23] on span "Clear Cache" at bounding box center [1076, 24] width 60 height 15
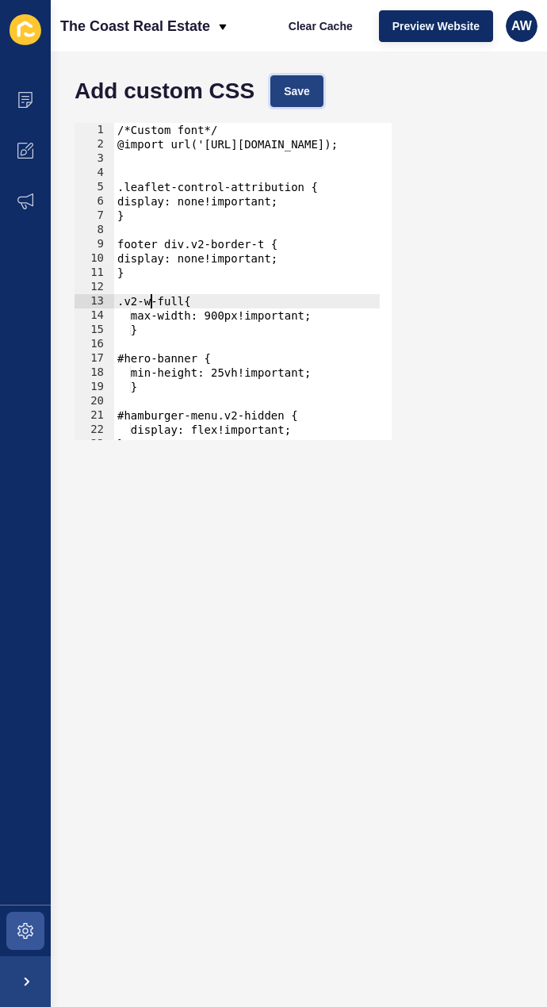
click at [305, 88] on span "Save" at bounding box center [297, 91] width 26 height 16
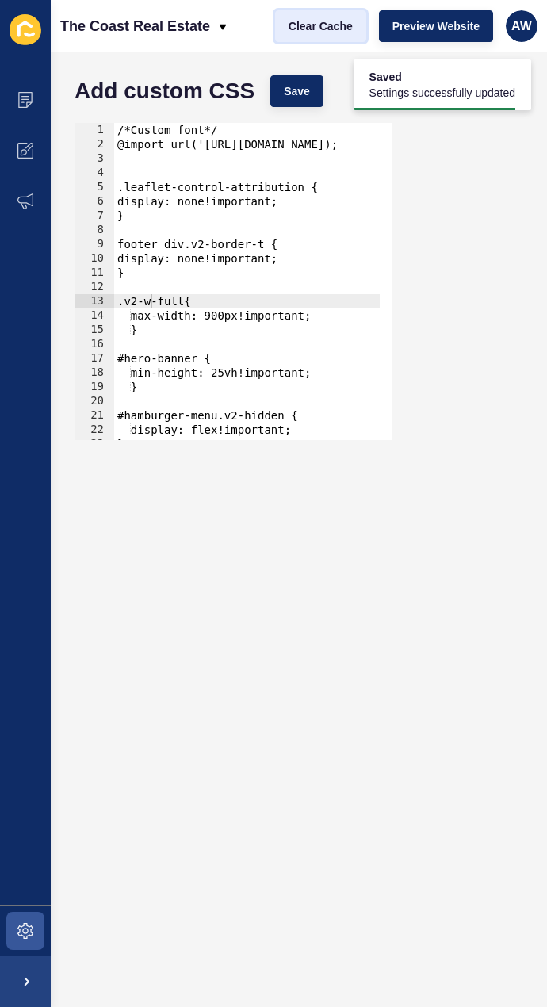
click at [321, 23] on span "Clear Cache" at bounding box center [321, 26] width 64 height 16
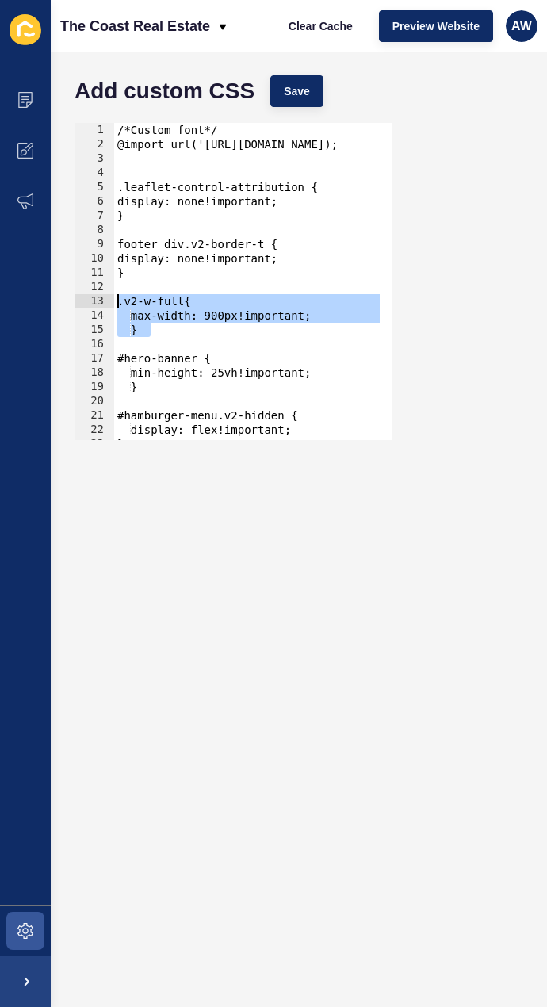
drag, startPoint x: 177, startPoint y: 329, endPoint x: 94, endPoint y: 294, distance: 89.6
click at [94, 294] on div "} 1 2 3 4 5 6 7 8 9 10 11 12 13 14 15 16 17 18 19 20 21 22 23 24 /*Custom font*…" at bounding box center [233, 281] width 317 height 317
type textarea ".v2-w-full{ max-width: 900px!important;"
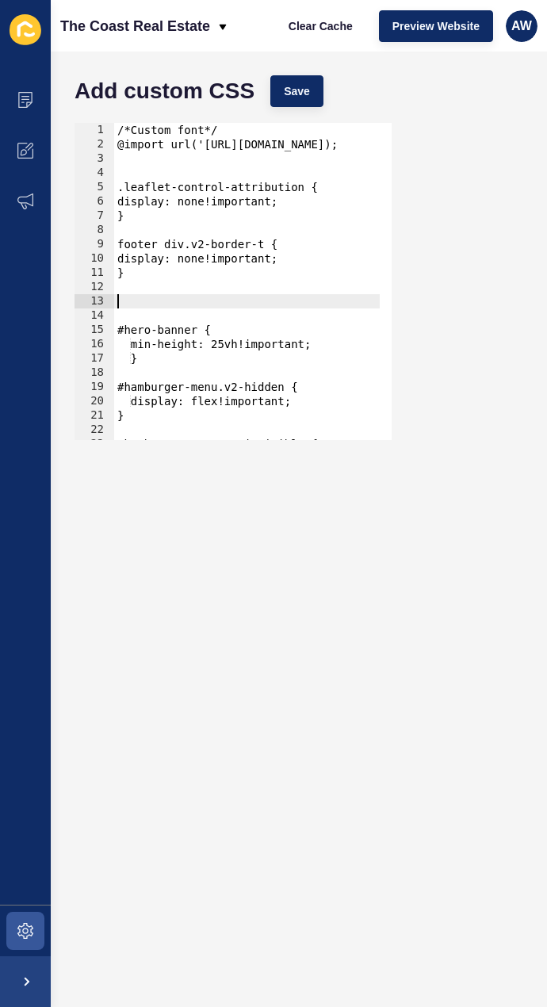
scroll to position [0, 0]
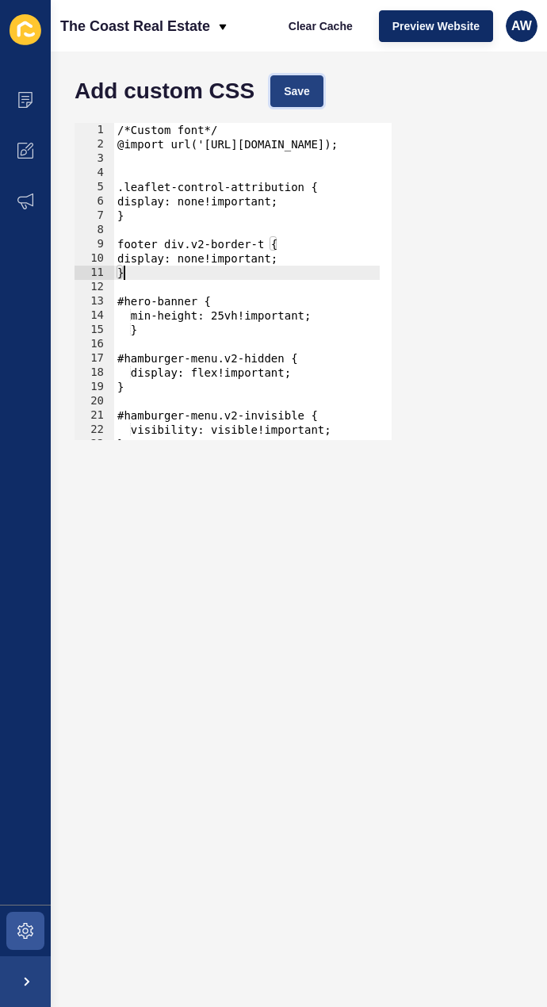
click at [310, 86] on span "Save" at bounding box center [297, 91] width 26 height 16
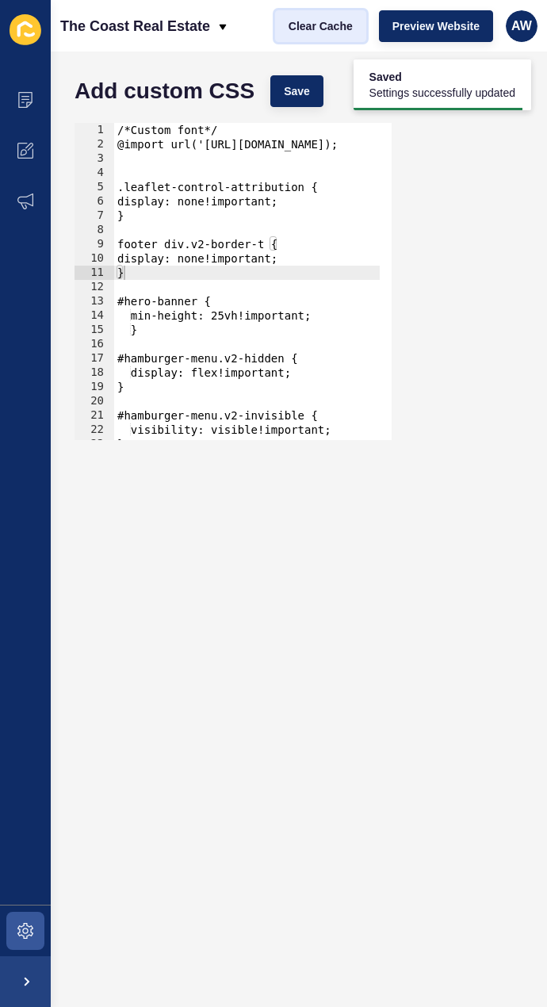
click at [325, 33] on span "Clear Cache" at bounding box center [321, 26] width 64 height 16
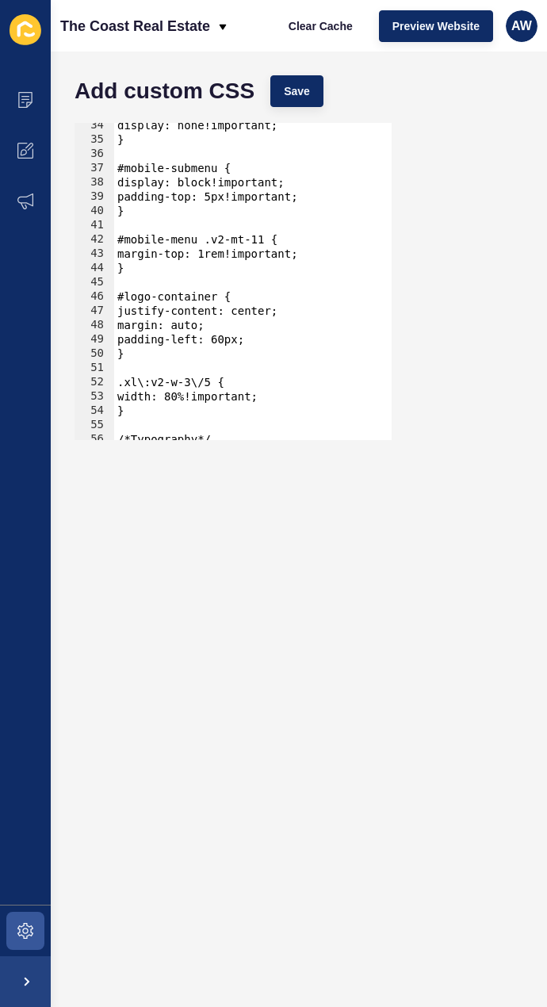
scroll to position [523, 0]
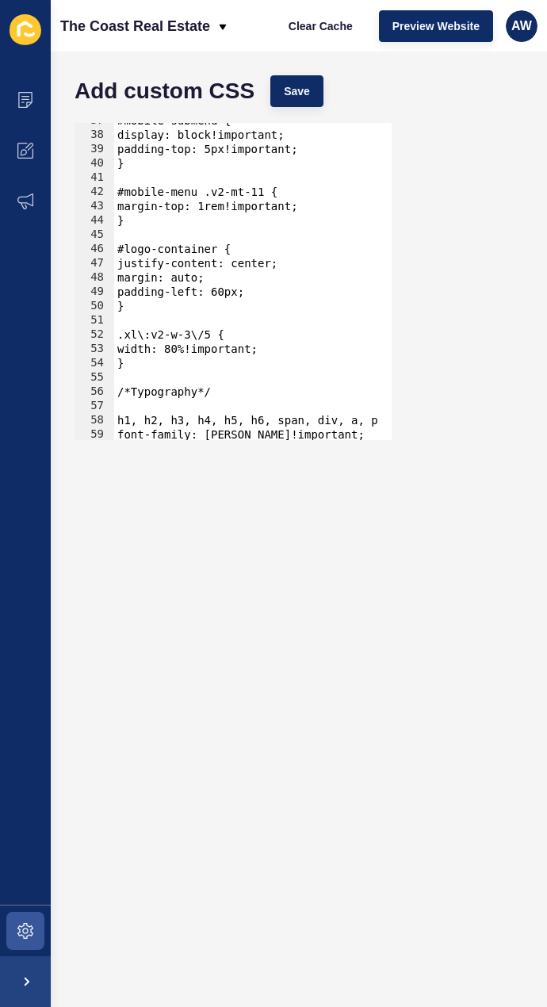
type textarea "padding-left: 60px;"
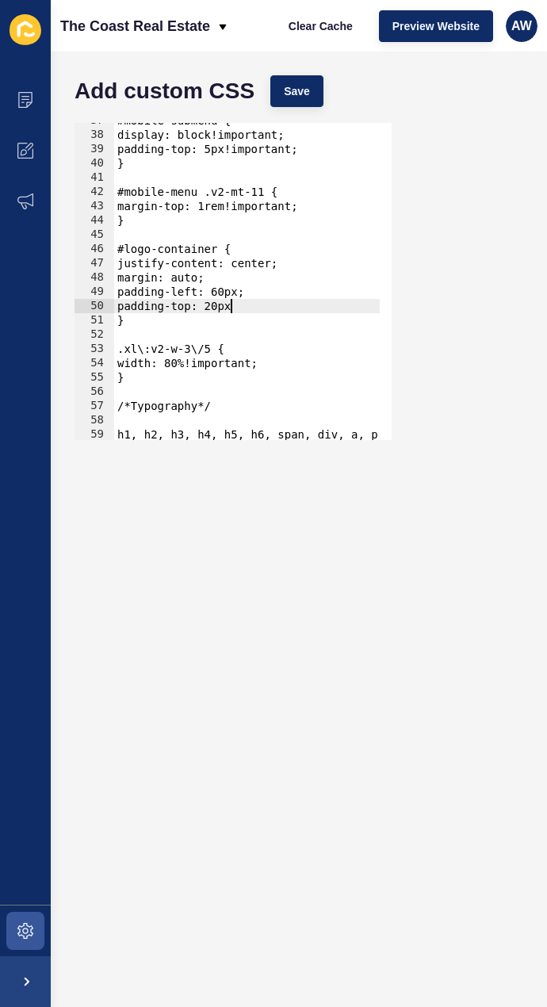
scroll to position [0, 7]
type textarea "padding-top: 20px;"
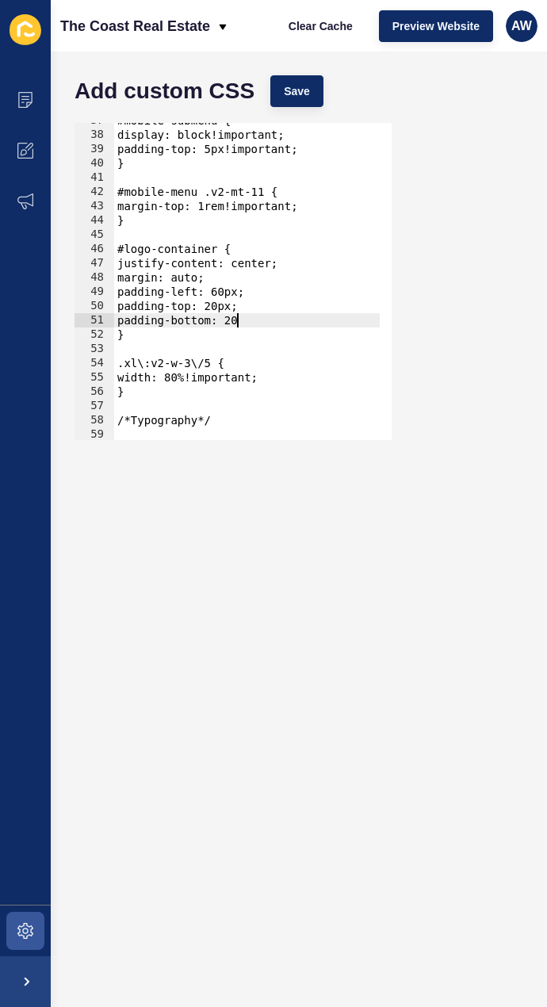
scroll to position [0, 9]
click at [307, 92] on span "Save" at bounding box center [297, 91] width 26 height 16
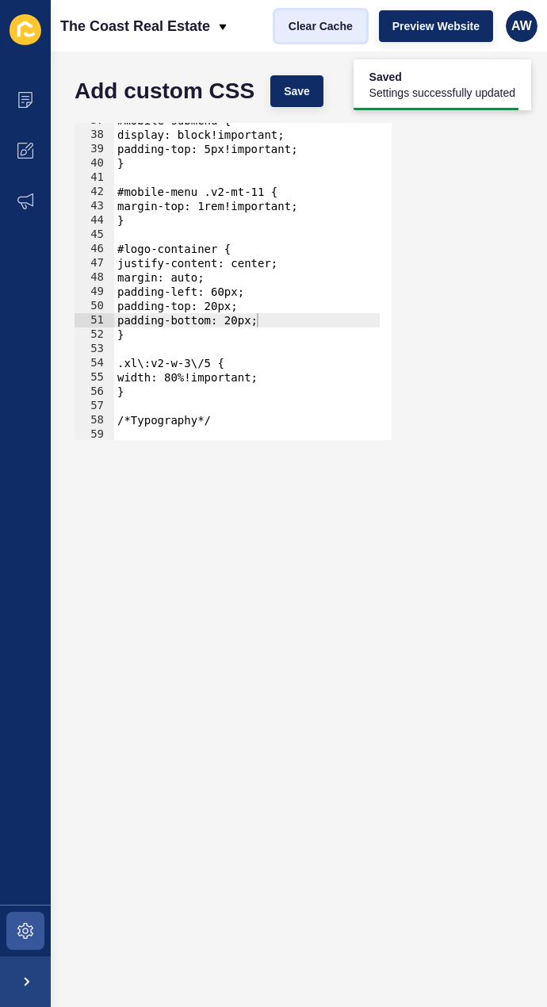
click at [308, 29] on span "Clear Cache" at bounding box center [321, 26] width 64 height 16
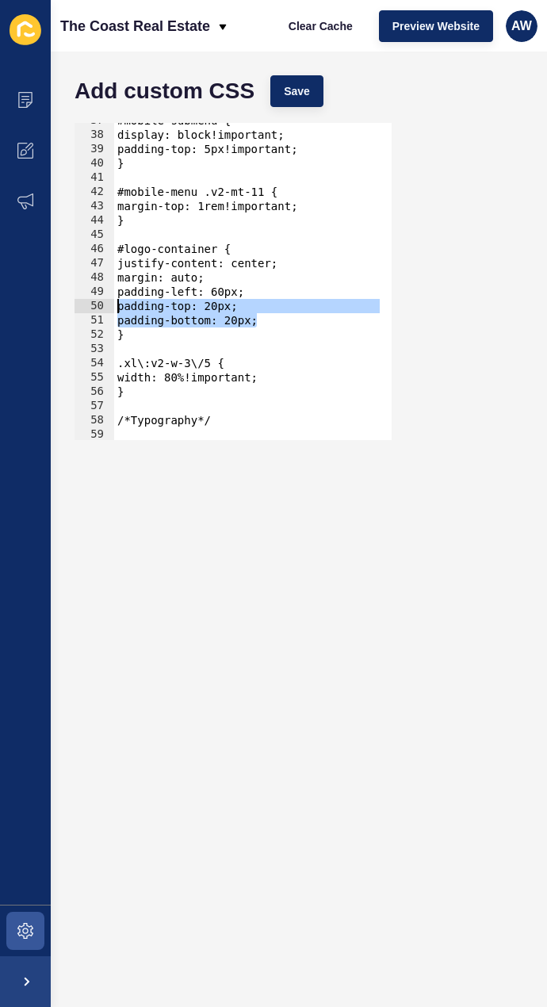
drag, startPoint x: 261, startPoint y: 321, endPoint x: 73, endPoint y: 306, distance: 188.6
click at [73, 306] on div "justify-content: center; 37 38 39 40 41 42 43 44 45 46 47 48 49 50 51 52 53 54 …" at bounding box center [233, 281] width 320 height 320
type textarea "padding-top: 20px; padding-bottom: 20px;"
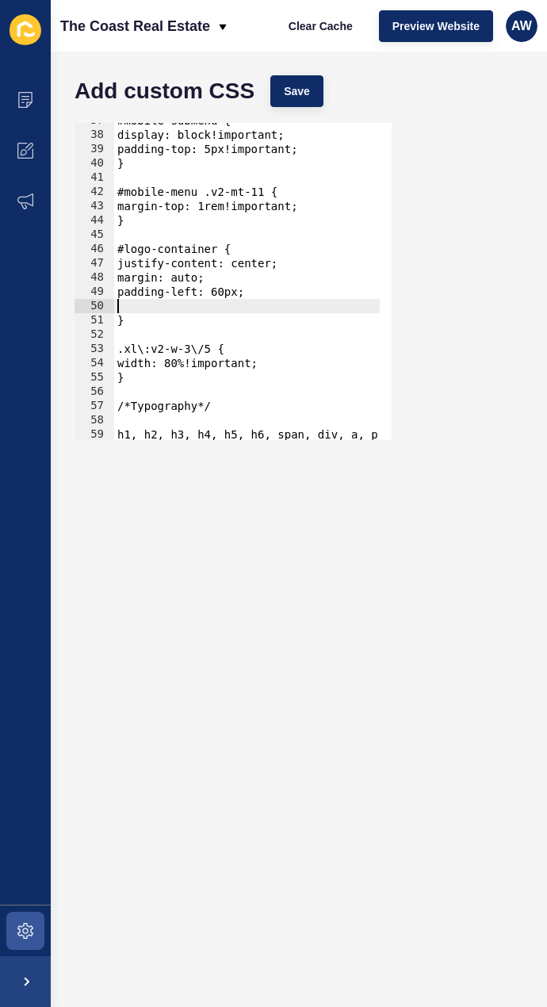
type textarea "padding-left: 60px;"
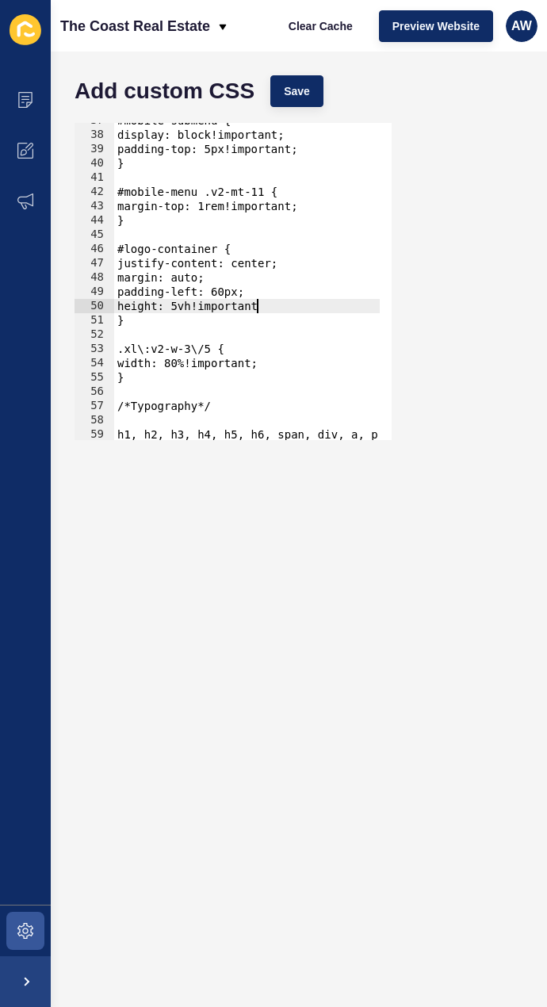
scroll to position [0, 10]
click at [301, 90] on span "Save" at bounding box center [297, 91] width 26 height 16
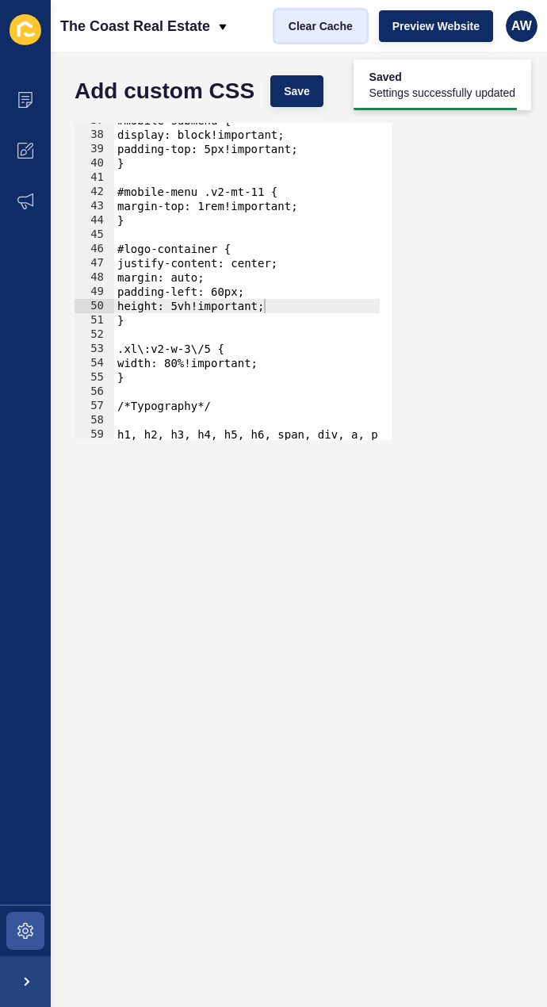
click at [325, 29] on span "Clear Cache" at bounding box center [321, 26] width 64 height 16
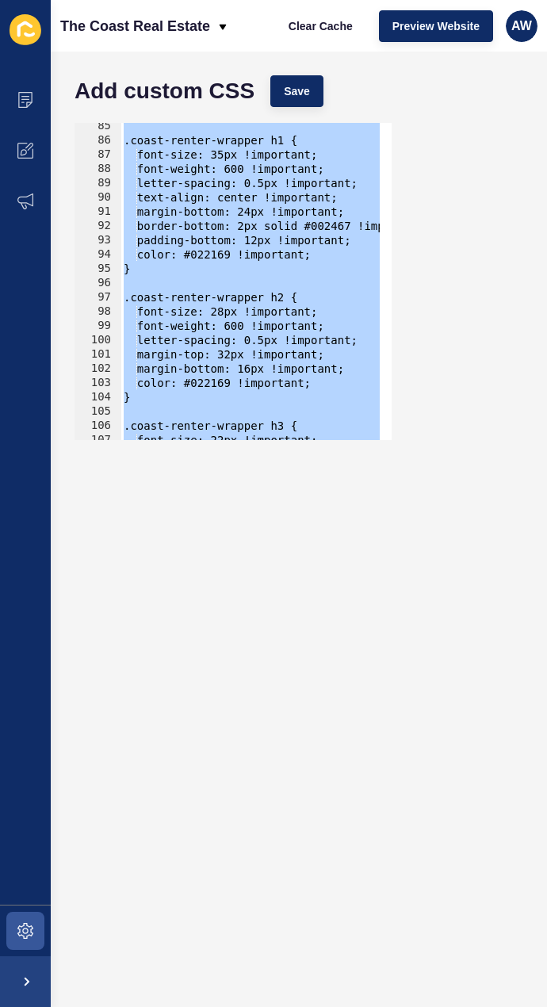
scroll to position [0, 0]
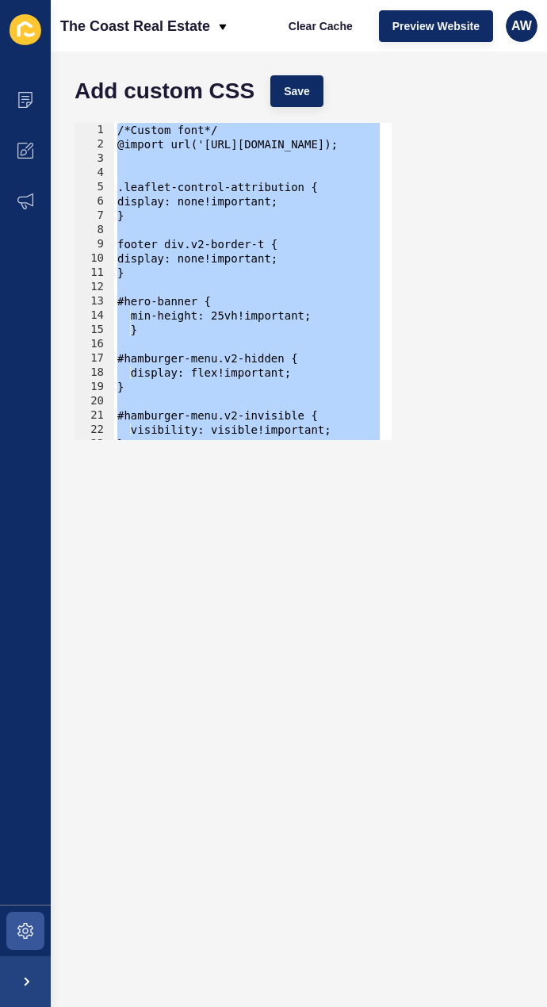
click at [320, 312] on div "/*Custom font*/ @import url('https://fonts.googleapis.com/css2?family=Montserra…" at bounding box center [247, 281] width 266 height 317
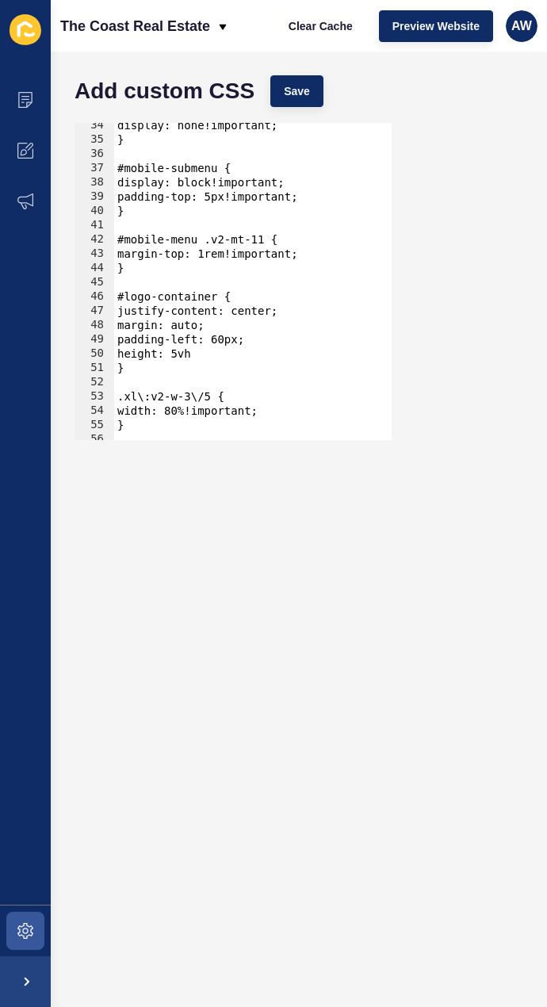
scroll to position [523, 0]
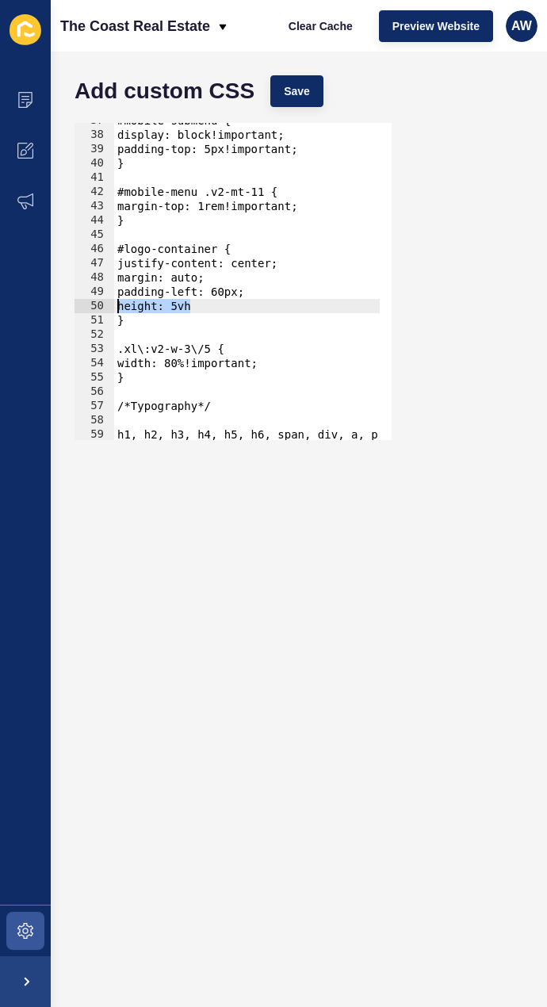
drag, startPoint x: 201, startPoint y: 305, endPoint x: 102, endPoint y: 301, distance: 98.4
click at [102, 301] on div "min-height: 25vh!important; 37 38 39 40 41 42 43 44 45 46 47 48 49 50 51 52 53 …" at bounding box center [233, 281] width 317 height 317
type textarea "height: 5vh"
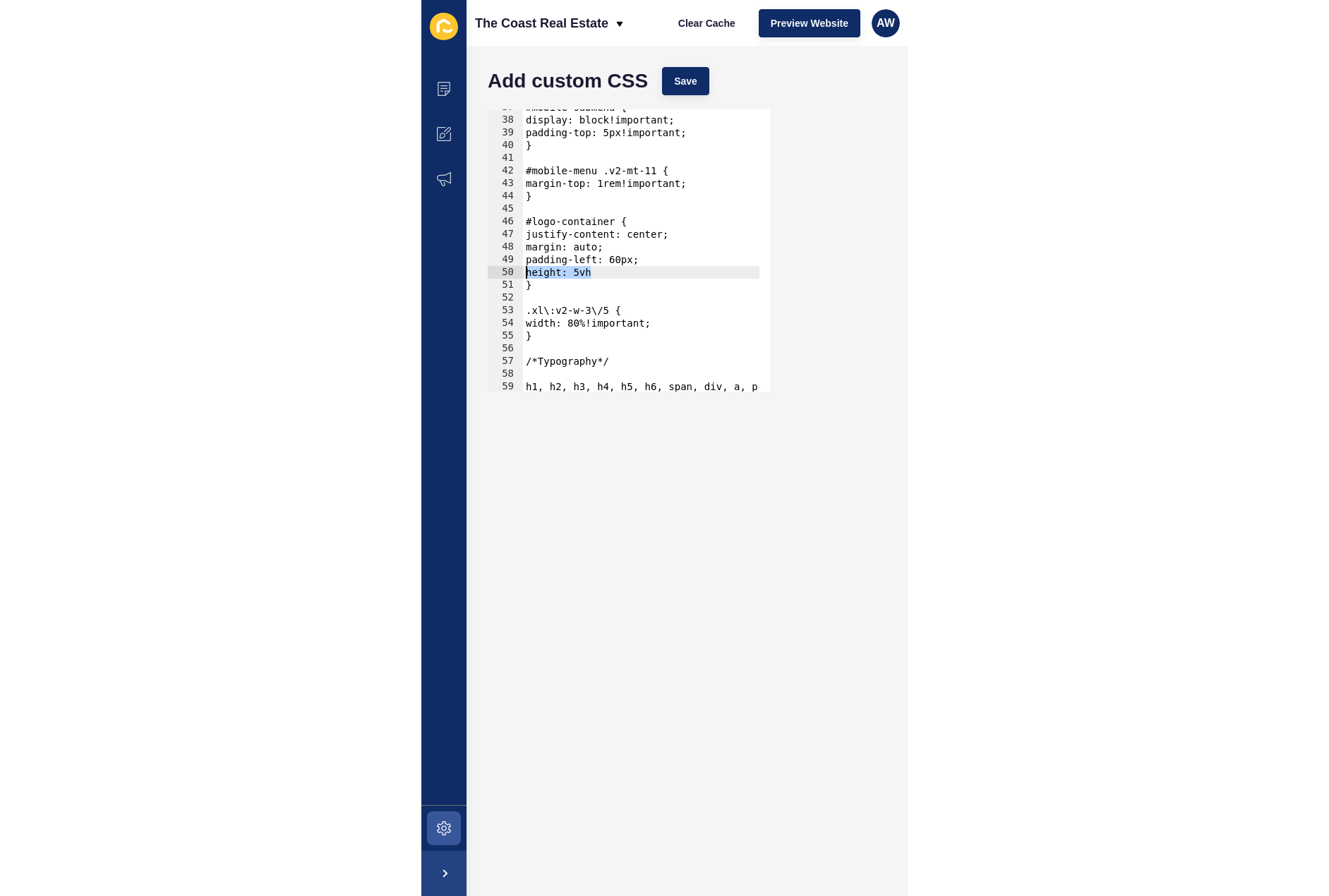
scroll to position [0, 0]
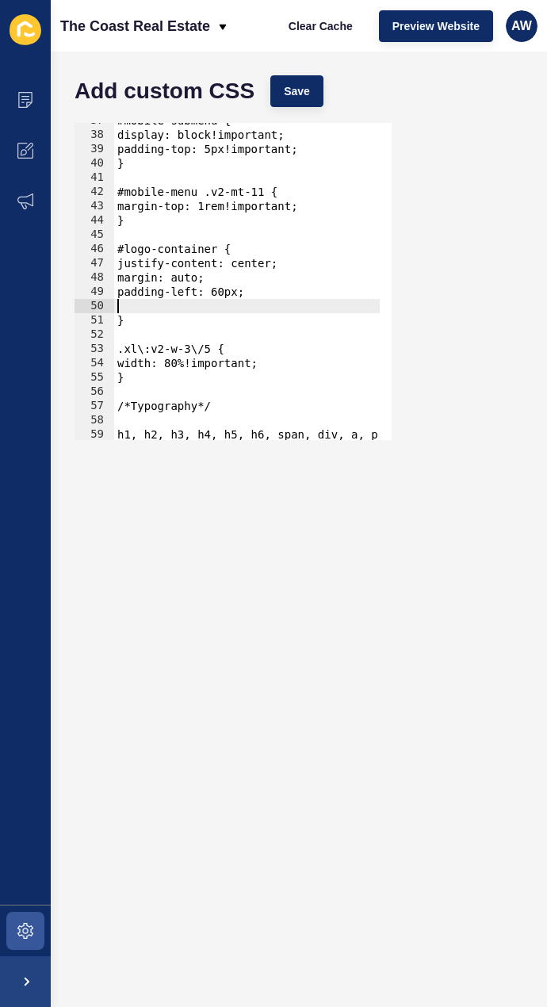
type textarea "padding-left: 60px;"
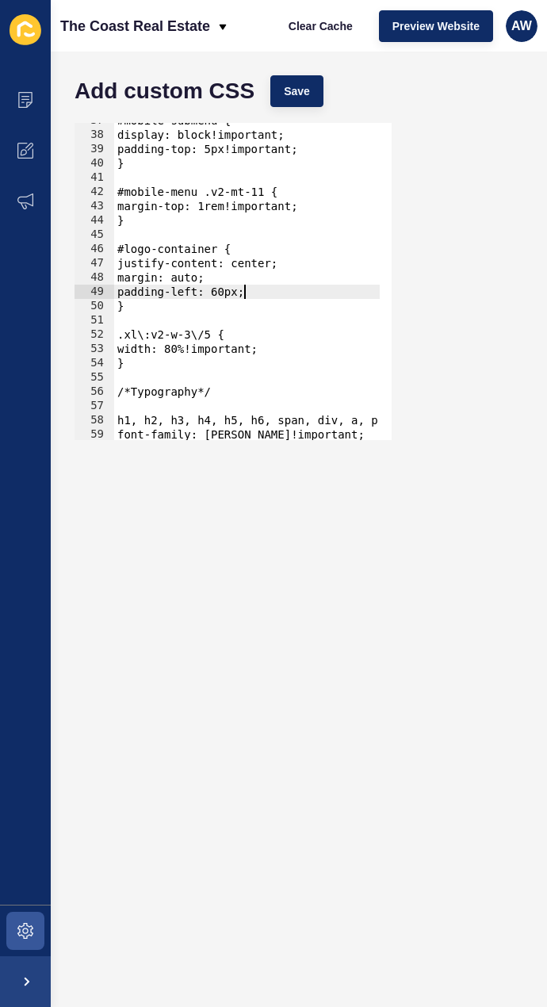
click at [523, 296] on div "padding-left: 60px; 37 38 39 40 41 42 43 44 45 46 47 48 49 50 51 52 53 54 55 56…" at bounding box center [299, 281] width 465 height 333
click at [317, 85] on button "Save" at bounding box center [296, 91] width 53 height 32
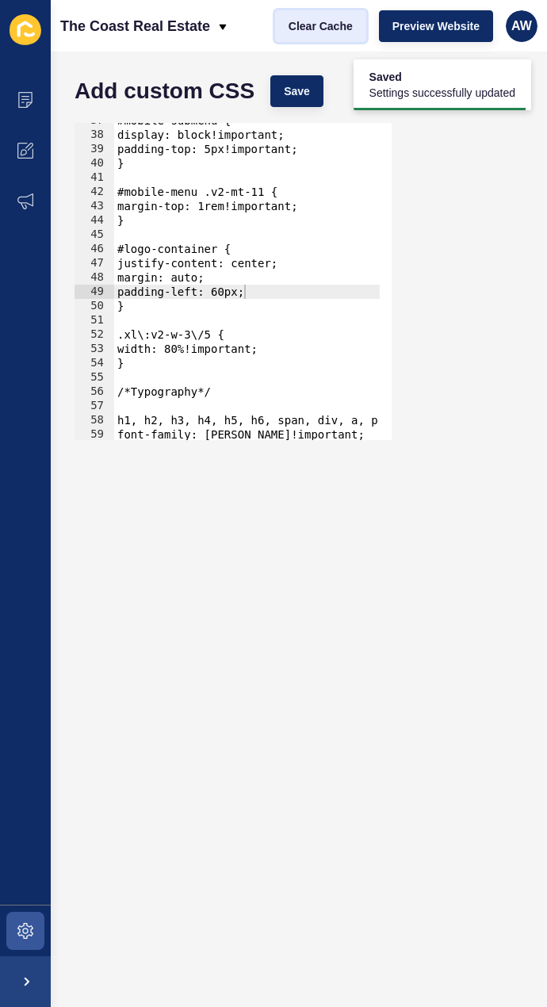
click at [328, 34] on button "Clear Cache" at bounding box center [320, 26] width 91 height 32
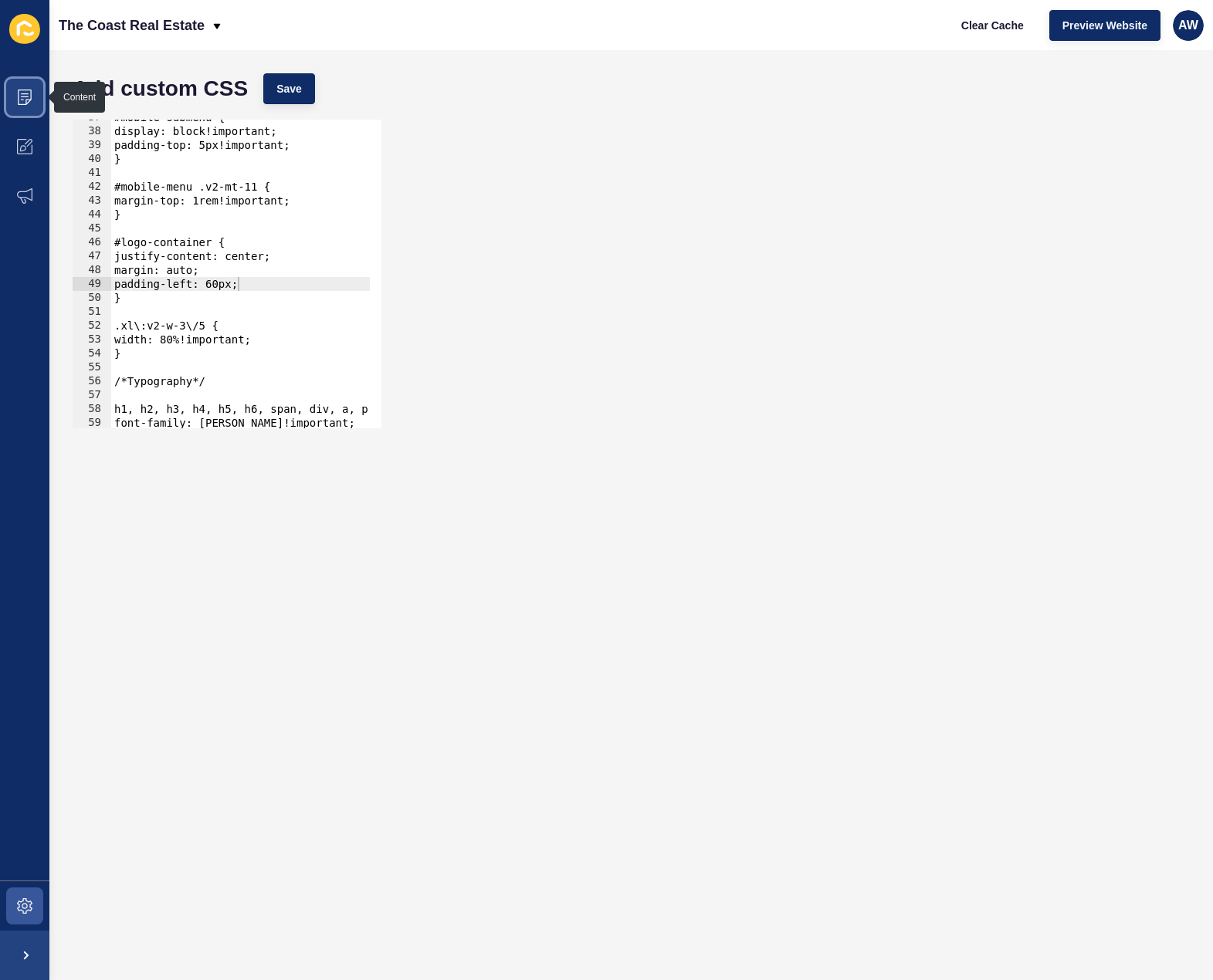
click at [34, 102] on span at bounding box center [24, 97] width 50 height 50
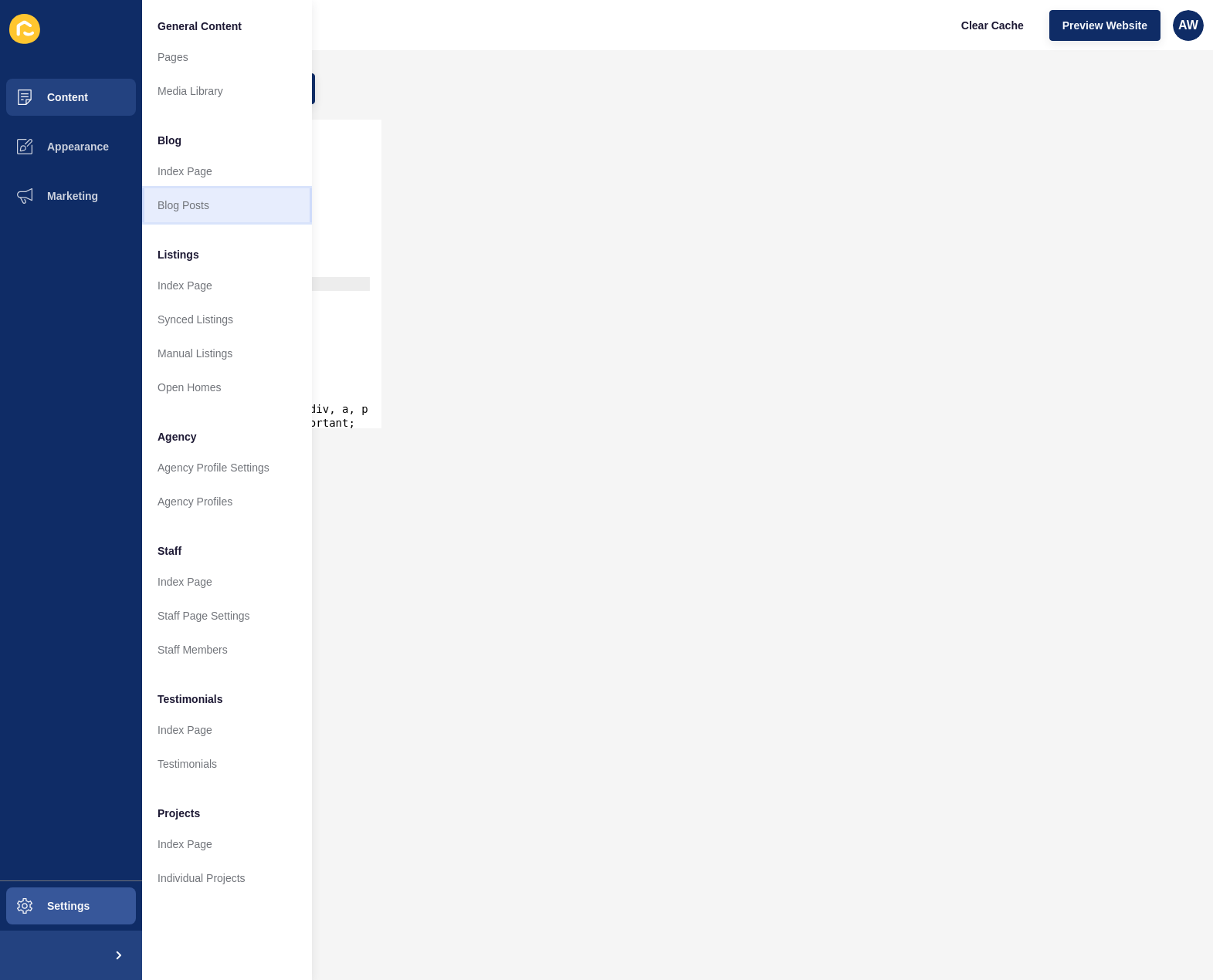
click at [203, 206] on link "Blog Posts" at bounding box center [227, 205] width 169 height 34
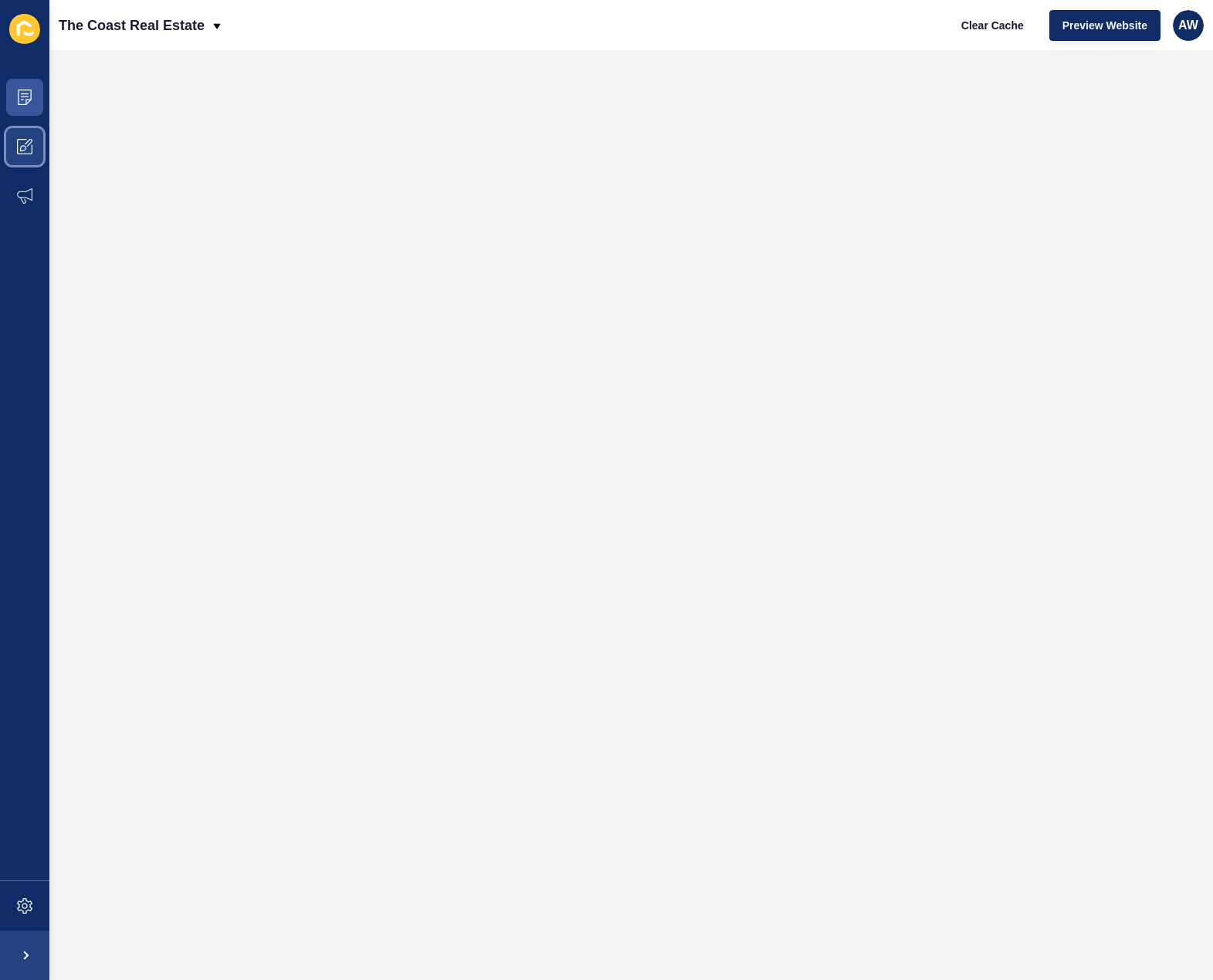
click at [30, 145] on icon at bounding box center [24, 147] width 16 height 16
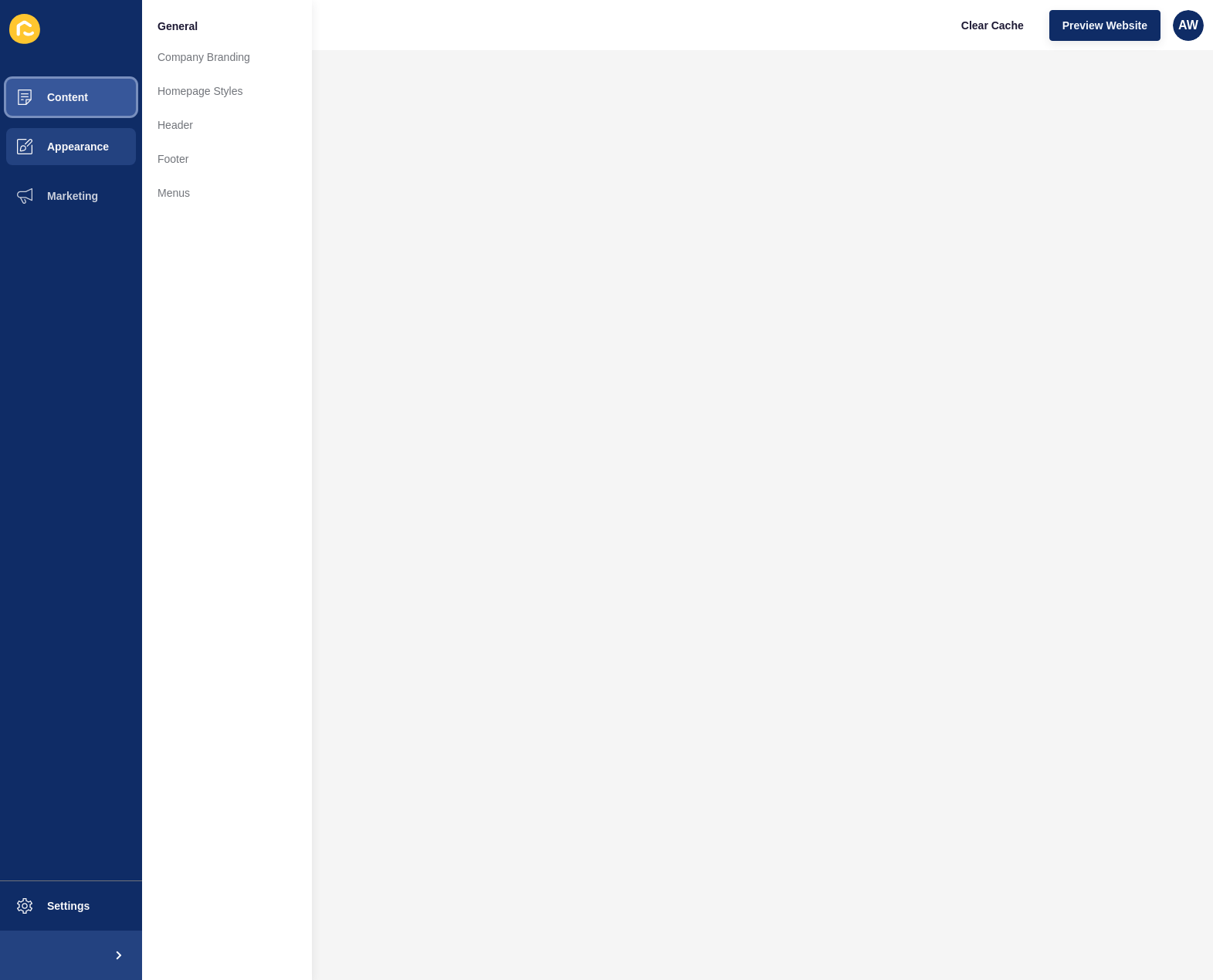
click at [78, 104] on button "Content" at bounding box center [71, 97] width 142 height 50
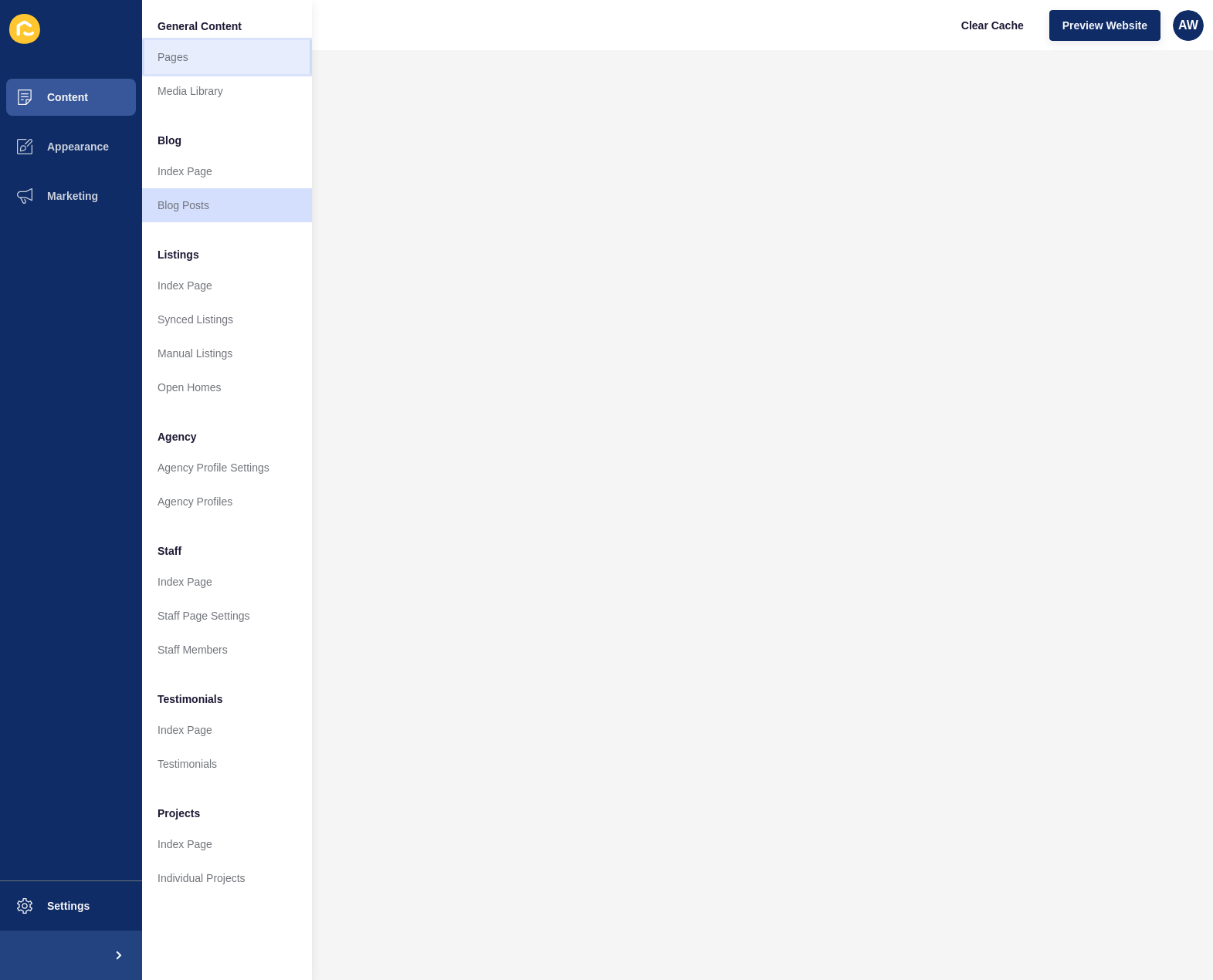
click at [190, 56] on link "Pages" at bounding box center [227, 56] width 169 height 34
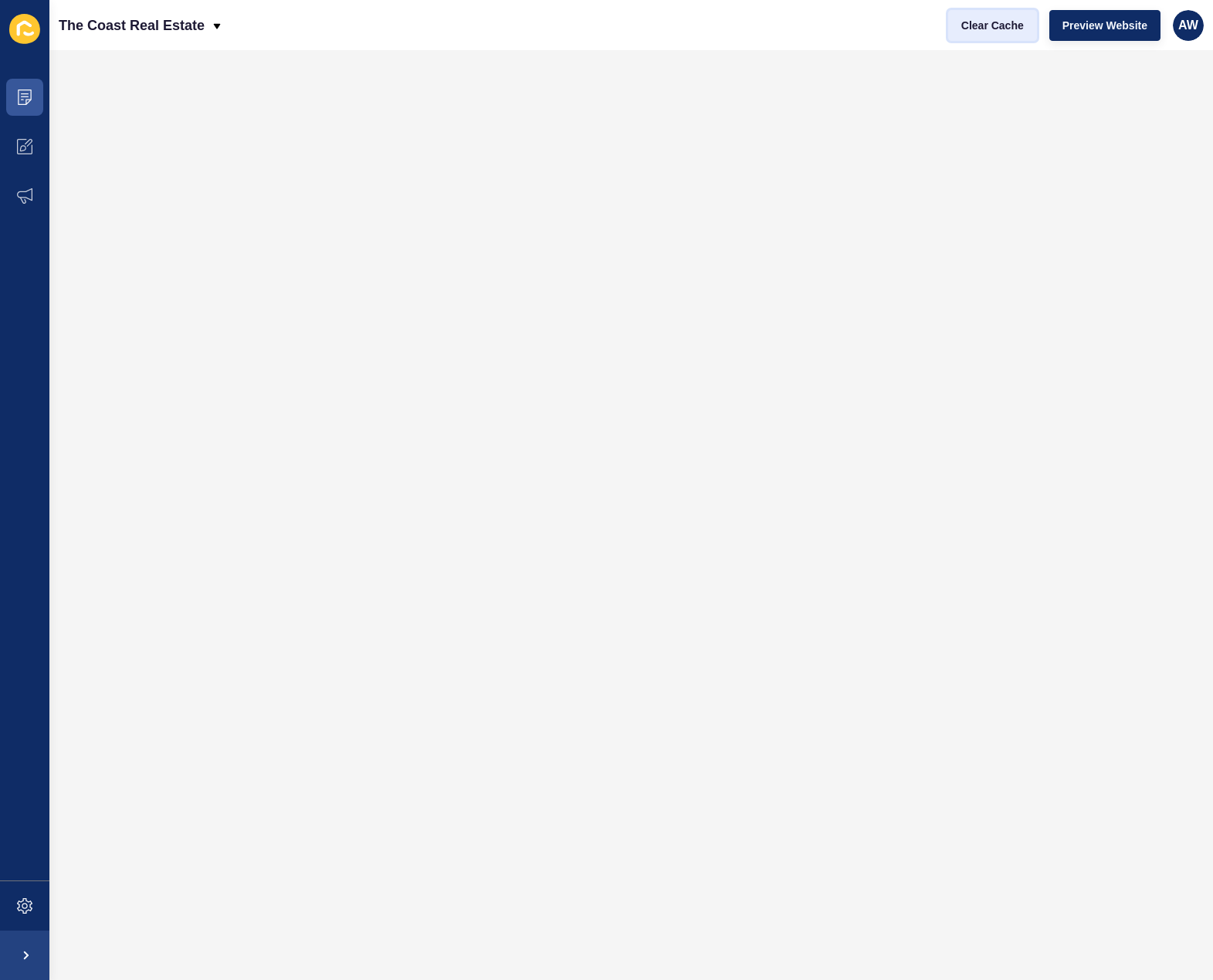
click at [996, 29] on span "Clear Cache" at bounding box center [992, 25] width 62 height 16
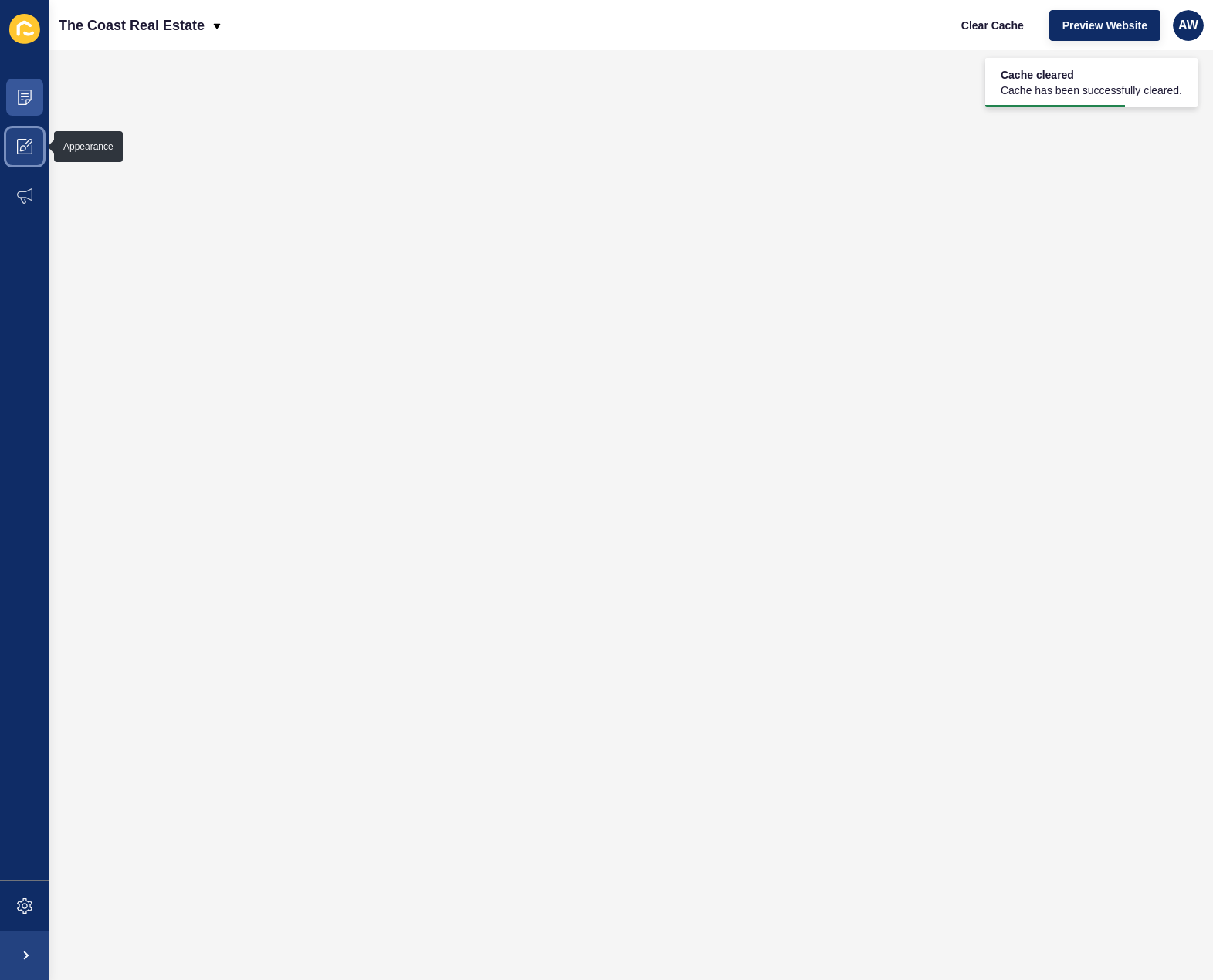
click at [23, 145] on icon at bounding box center [24, 147] width 16 height 16
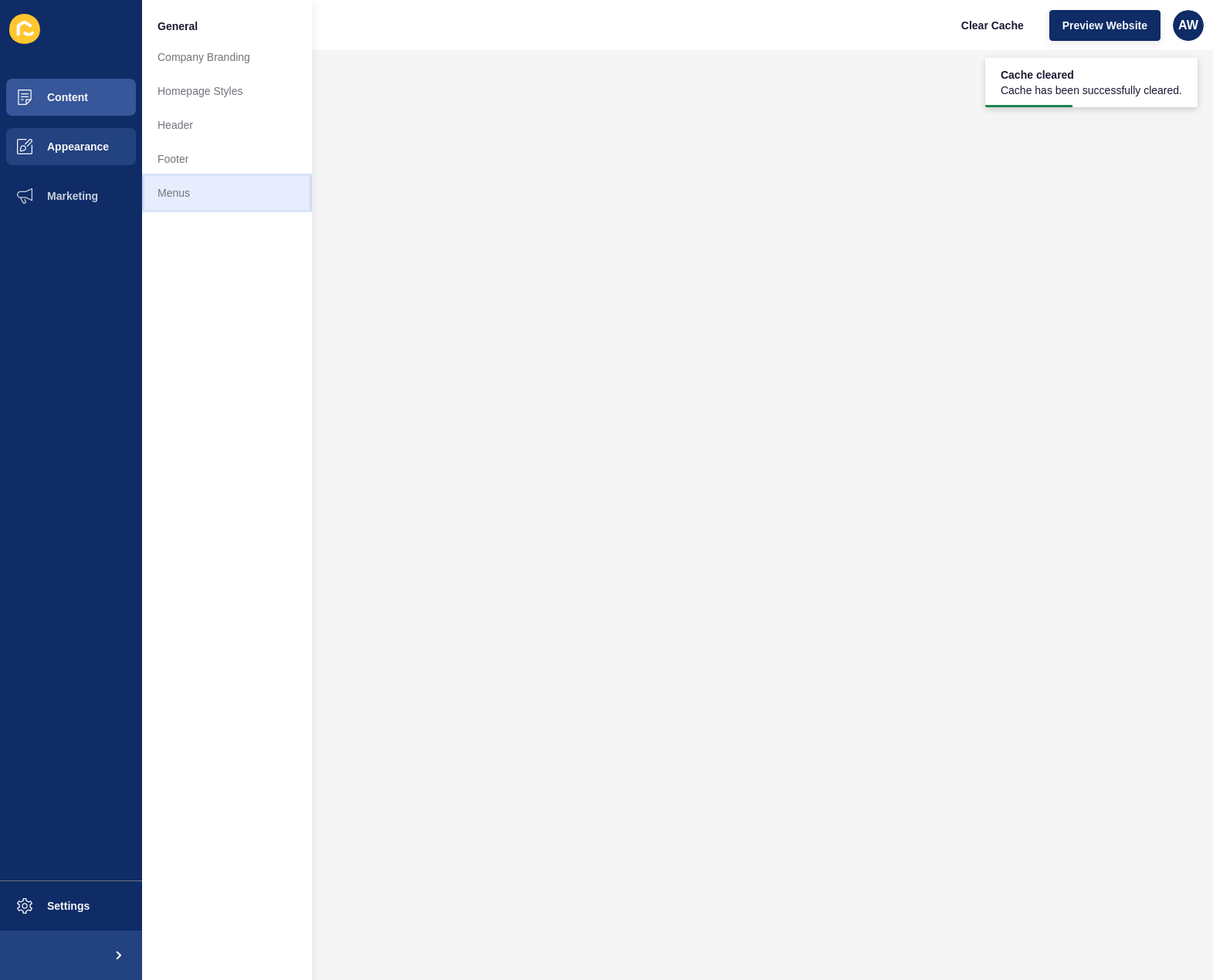
click at [172, 190] on link "Menus" at bounding box center [227, 193] width 169 height 34
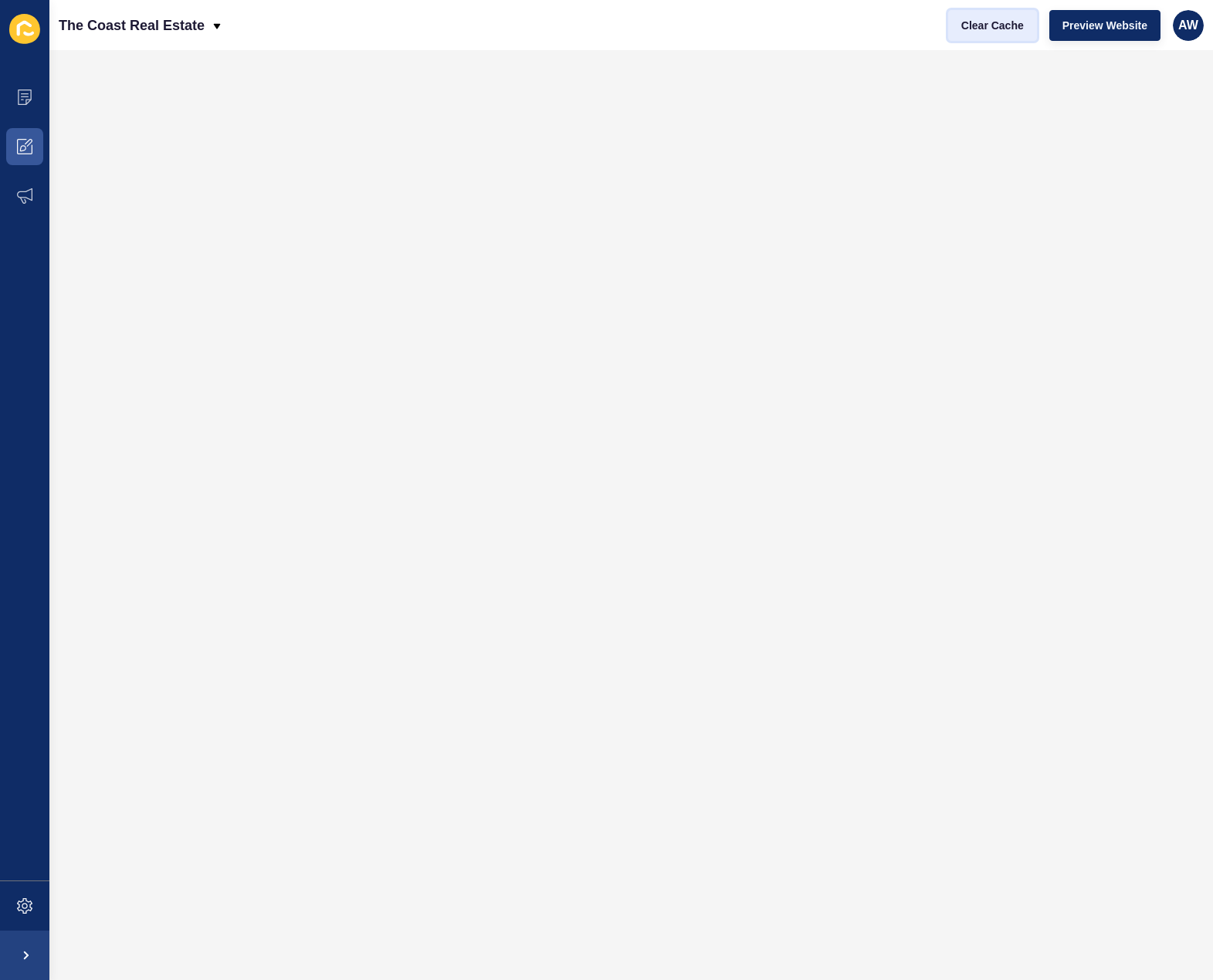
click at [1014, 39] on button "Clear Cache" at bounding box center [992, 25] width 89 height 31
click at [24, 142] on icon at bounding box center [24, 147] width 16 height 16
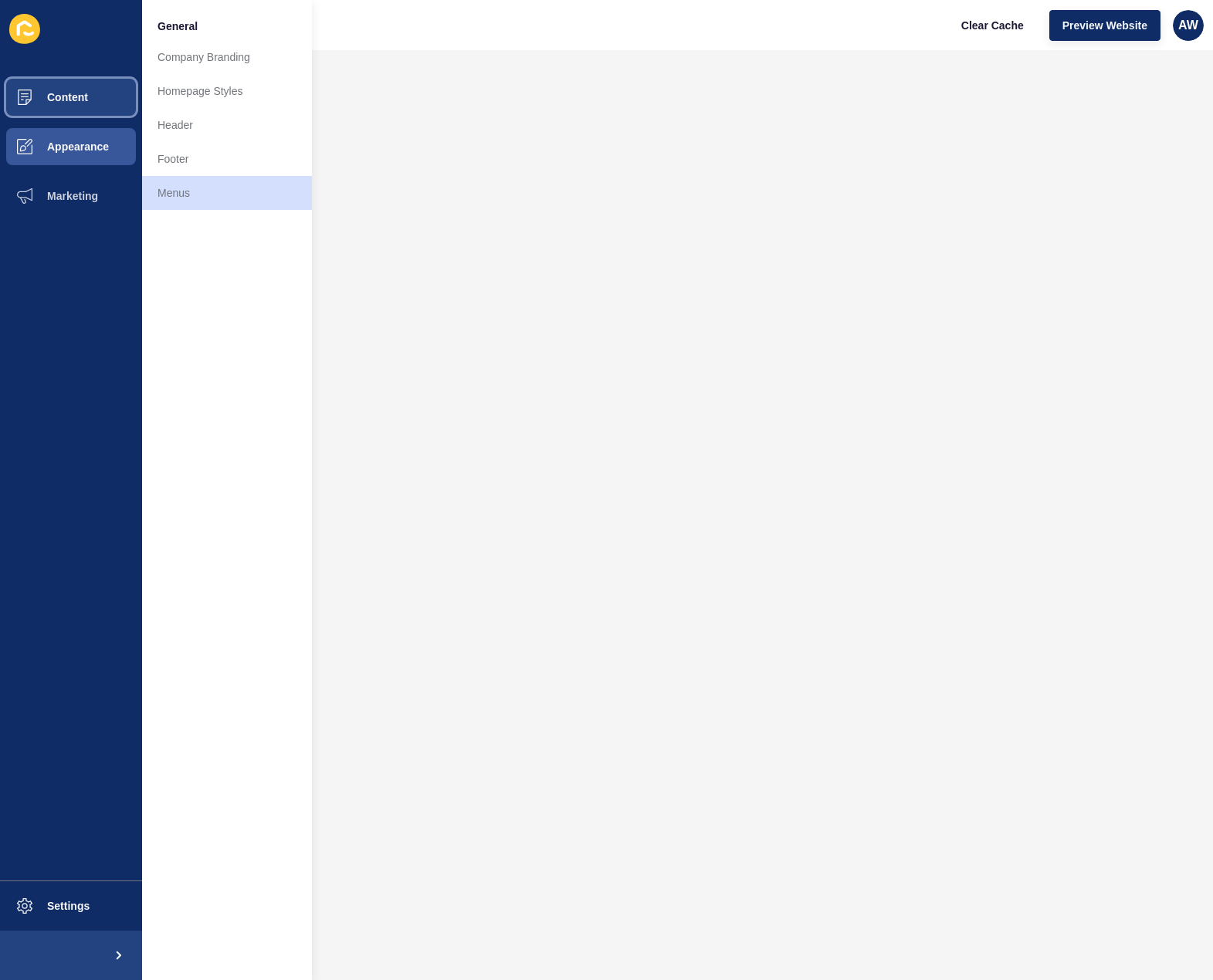
click at [69, 100] on span "Content" at bounding box center [43, 97] width 91 height 13
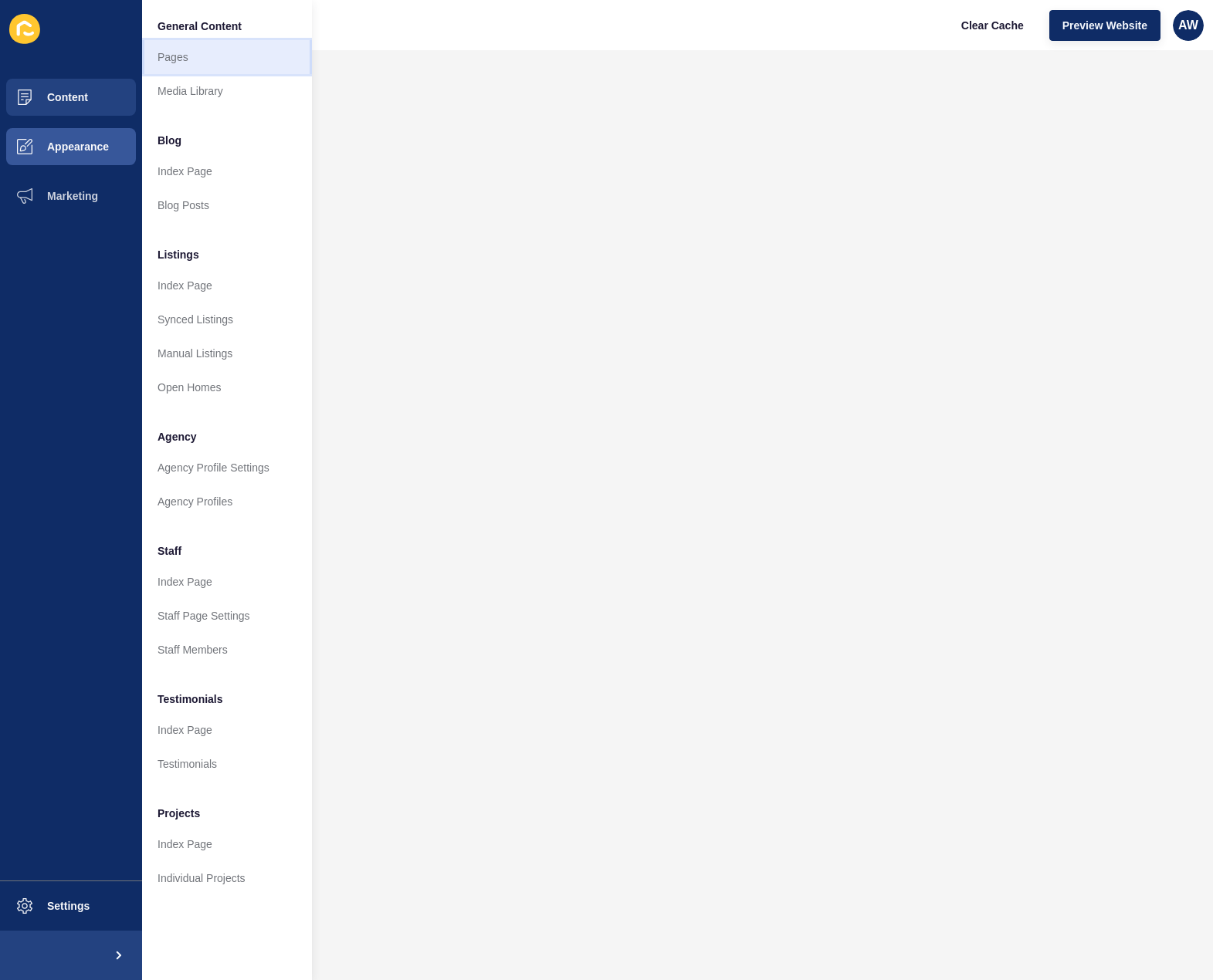
click at [189, 61] on link "Pages" at bounding box center [227, 56] width 169 height 34
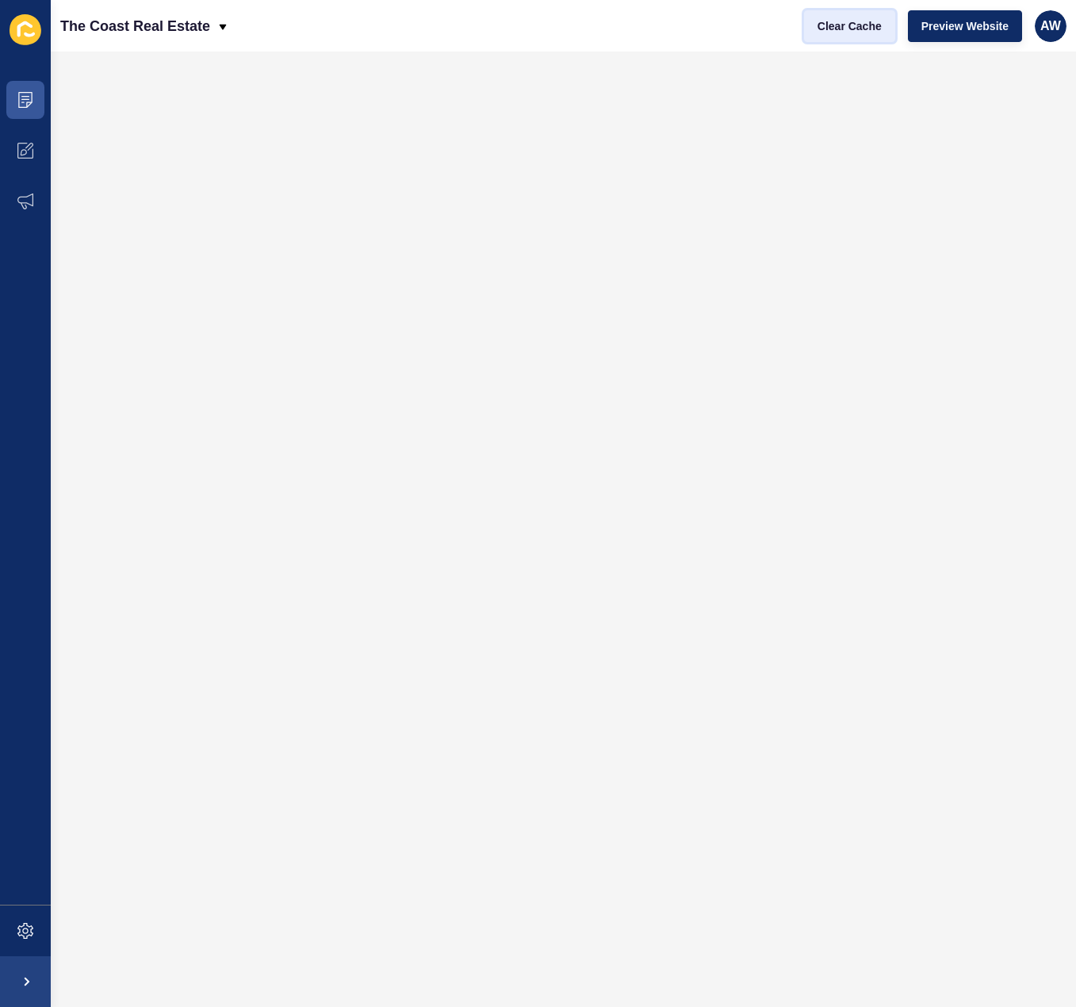
click at [835, 28] on span "Clear Cache" at bounding box center [850, 26] width 64 height 16
click at [861, 29] on span "Clear Cache" at bounding box center [850, 26] width 64 height 16
click at [832, 32] on span "Clear Cache" at bounding box center [850, 26] width 64 height 16
click at [868, 34] on button "Clear Cache" at bounding box center [849, 26] width 91 height 32
click at [27, 151] on icon at bounding box center [25, 151] width 16 height 16
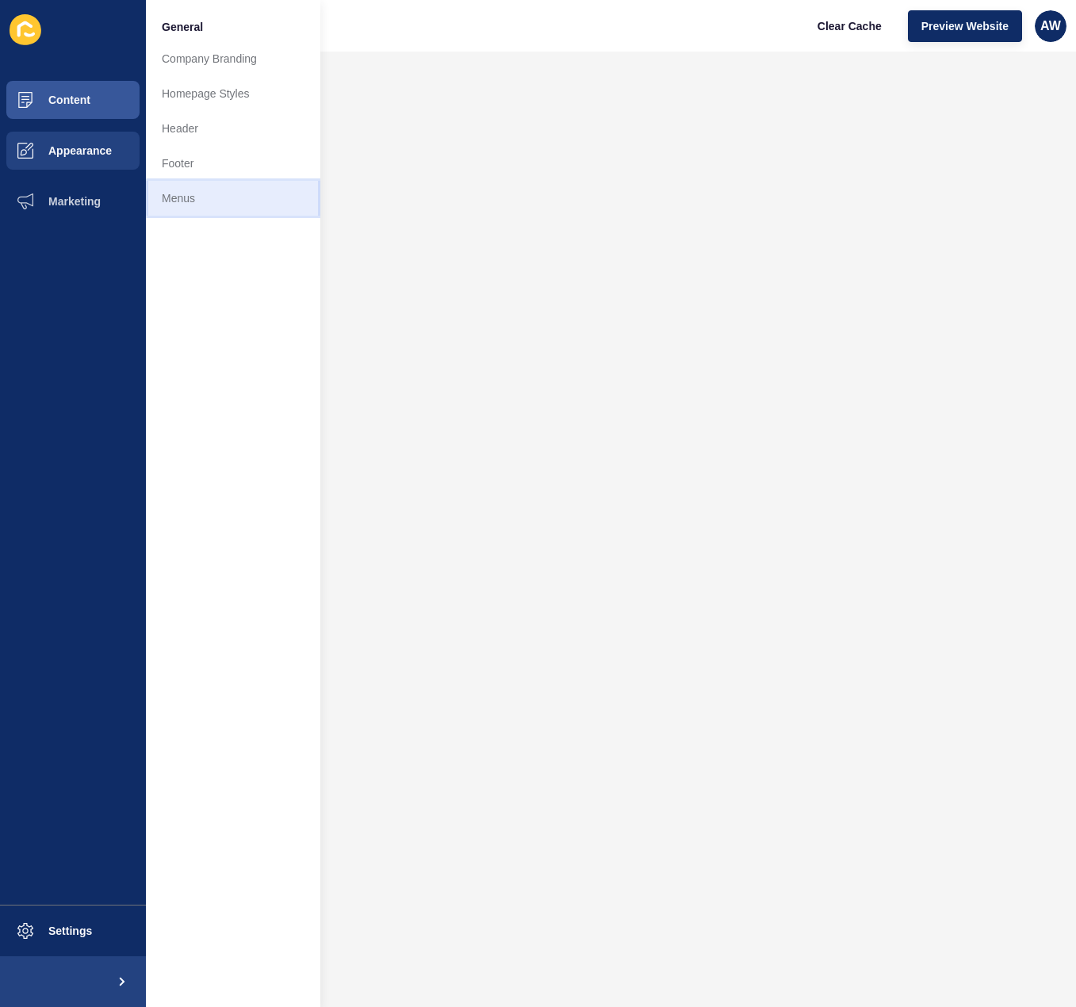
click at [175, 190] on link "Menus" at bounding box center [233, 198] width 174 height 35
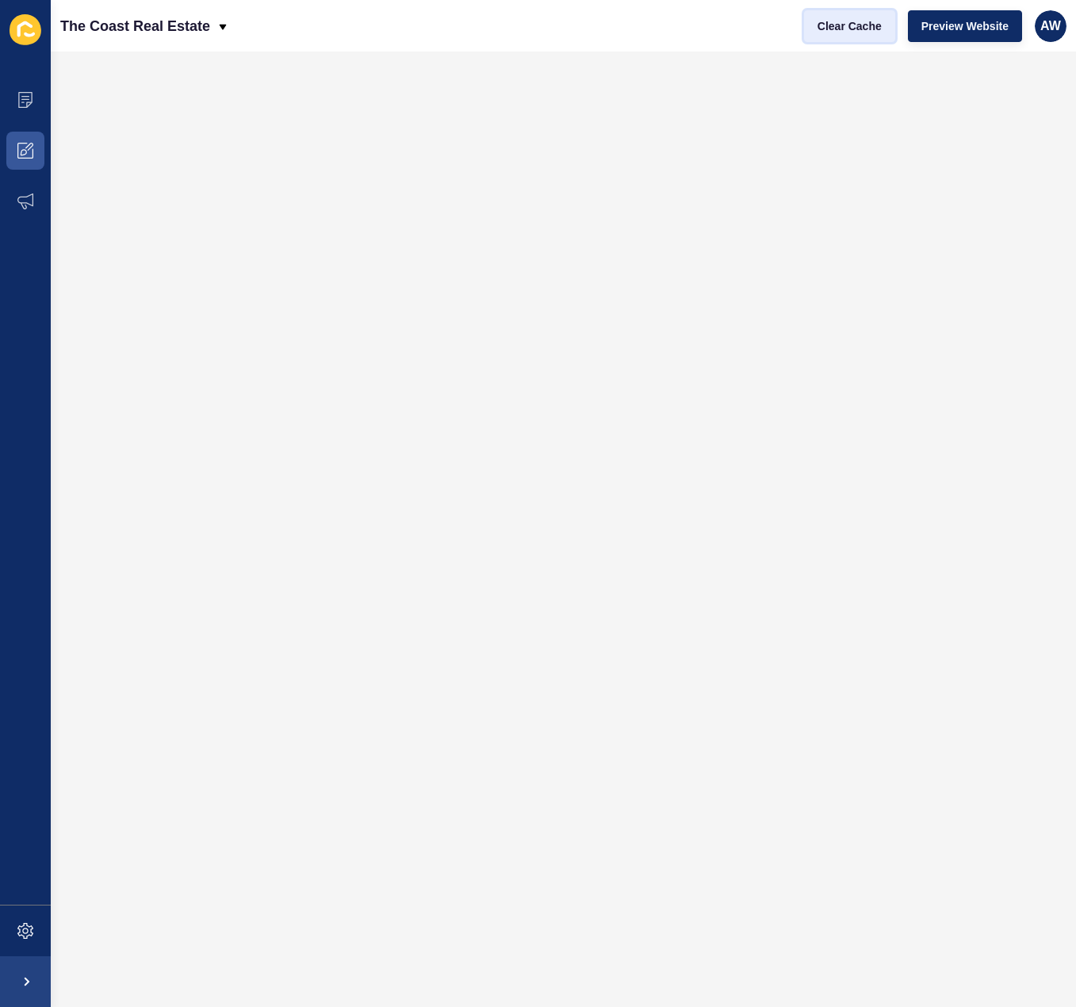
click at [861, 34] on button "Clear Cache" at bounding box center [849, 26] width 91 height 32
click at [843, 27] on span "Clear Cache" at bounding box center [850, 26] width 64 height 16
click at [29, 138] on span at bounding box center [25, 150] width 51 height 51
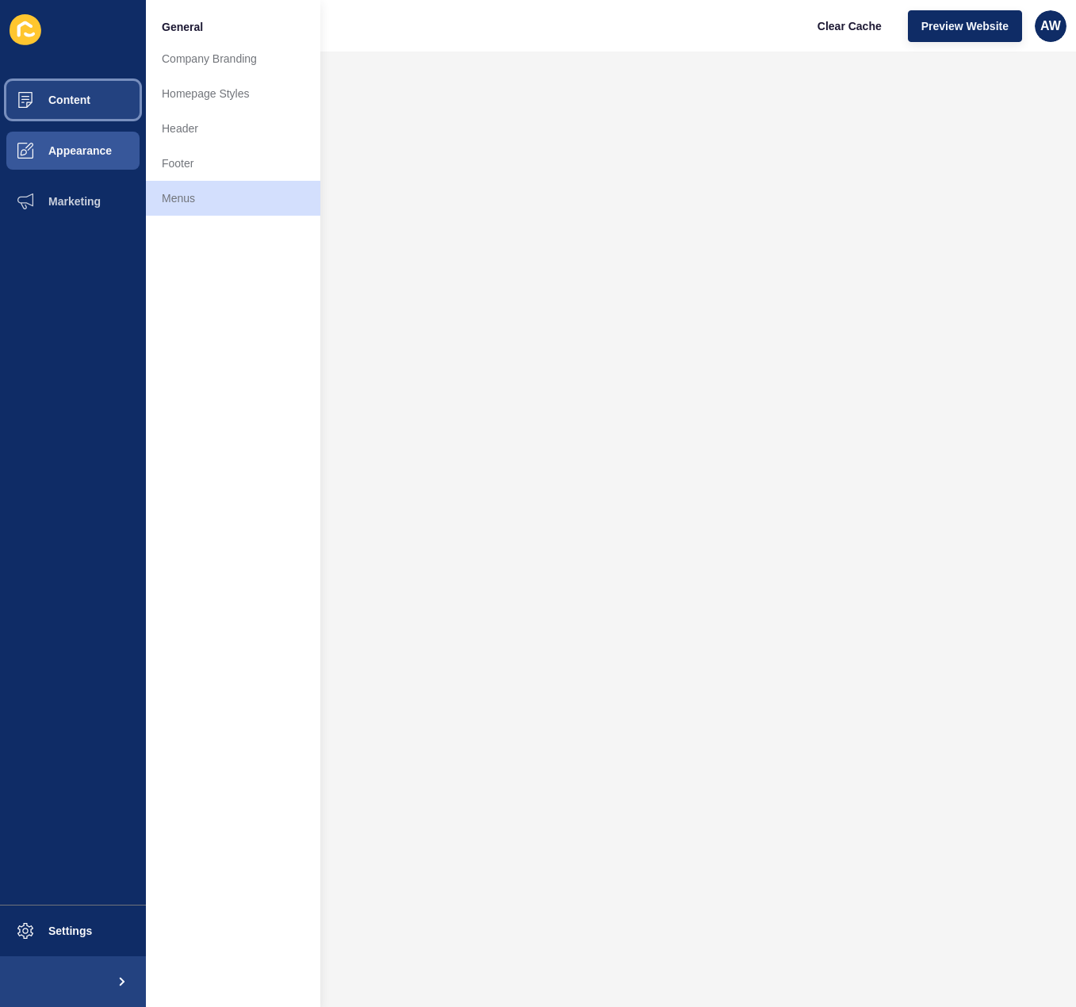
click at [103, 106] on button "Content" at bounding box center [73, 100] width 146 height 51
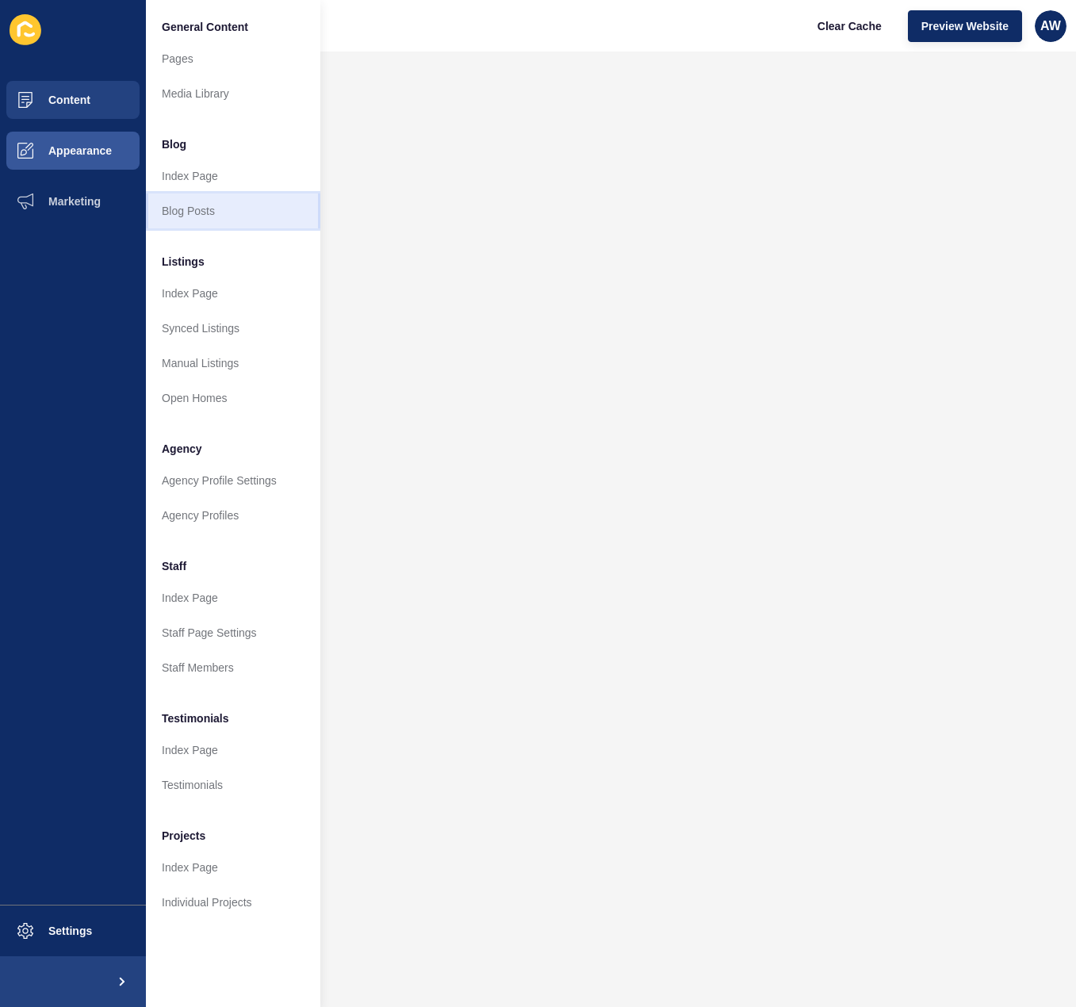
click at [200, 205] on link "Blog Posts" at bounding box center [233, 211] width 174 height 35
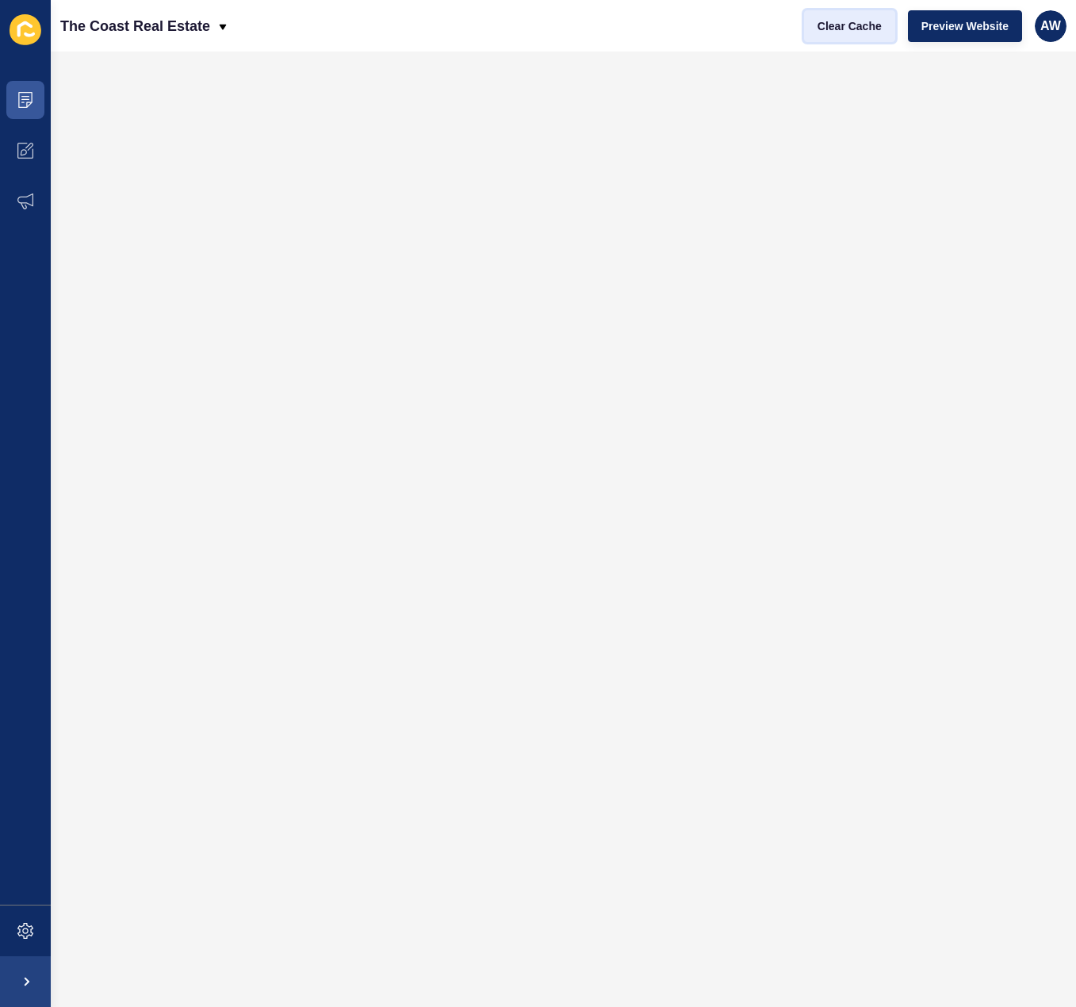
click at [857, 29] on span "Clear Cache" at bounding box center [850, 26] width 64 height 16
click at [875, 30] on span "Clear Cache" at bounding box center [850, 26] width 64 height 16
